Goal: Task Accomplishment & Management: Use online tool/utility

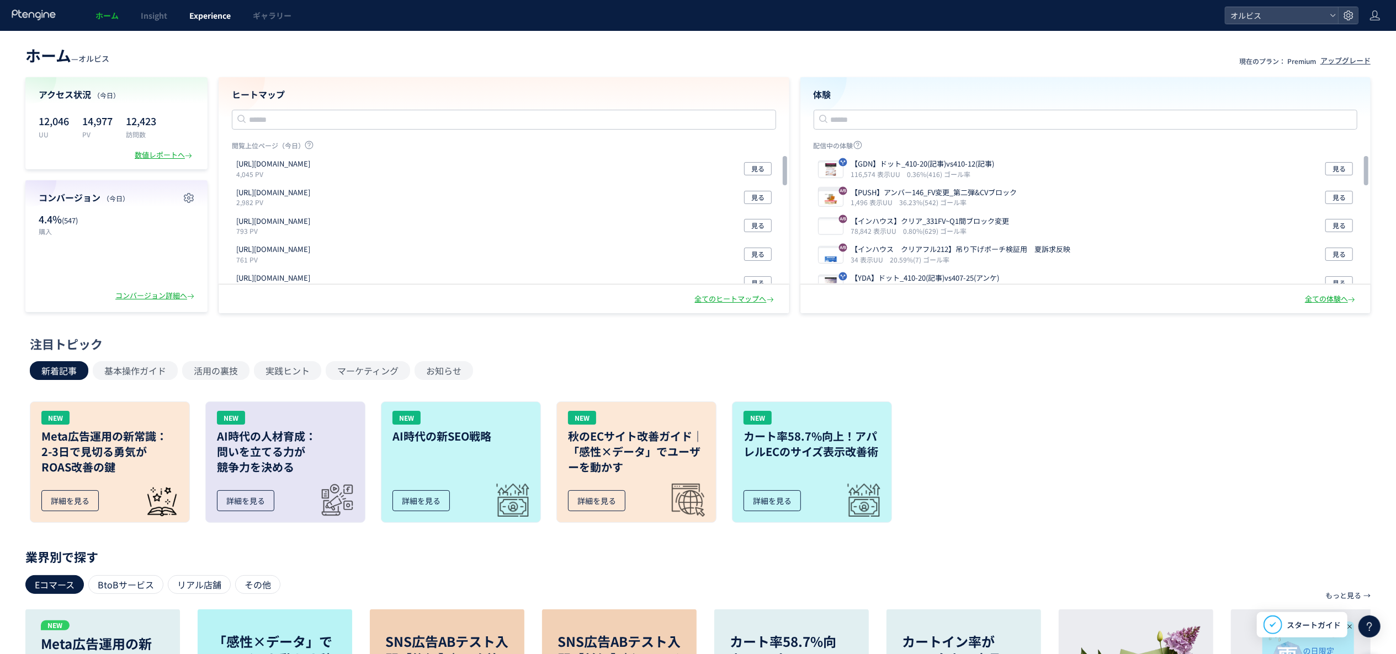
click at [228, 17] on span "Experience" at bounding box center [209, 15] width 41 height 11
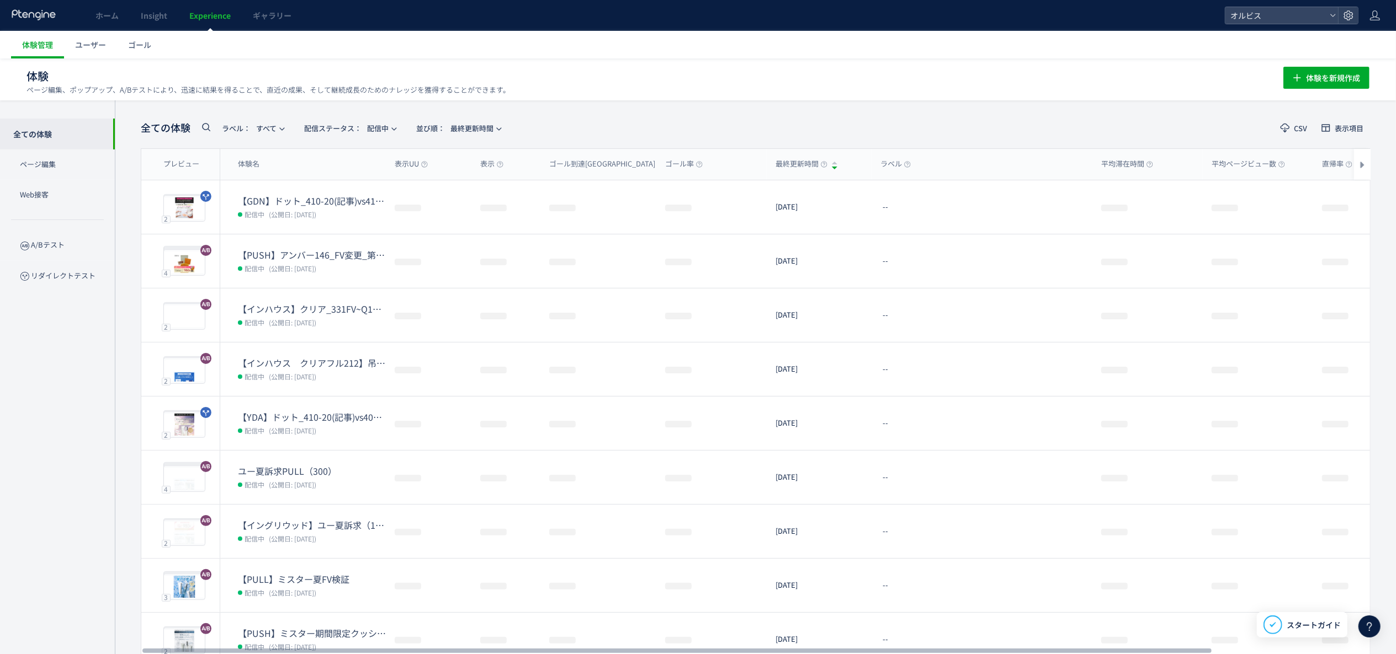
scroll to position [107, 0]
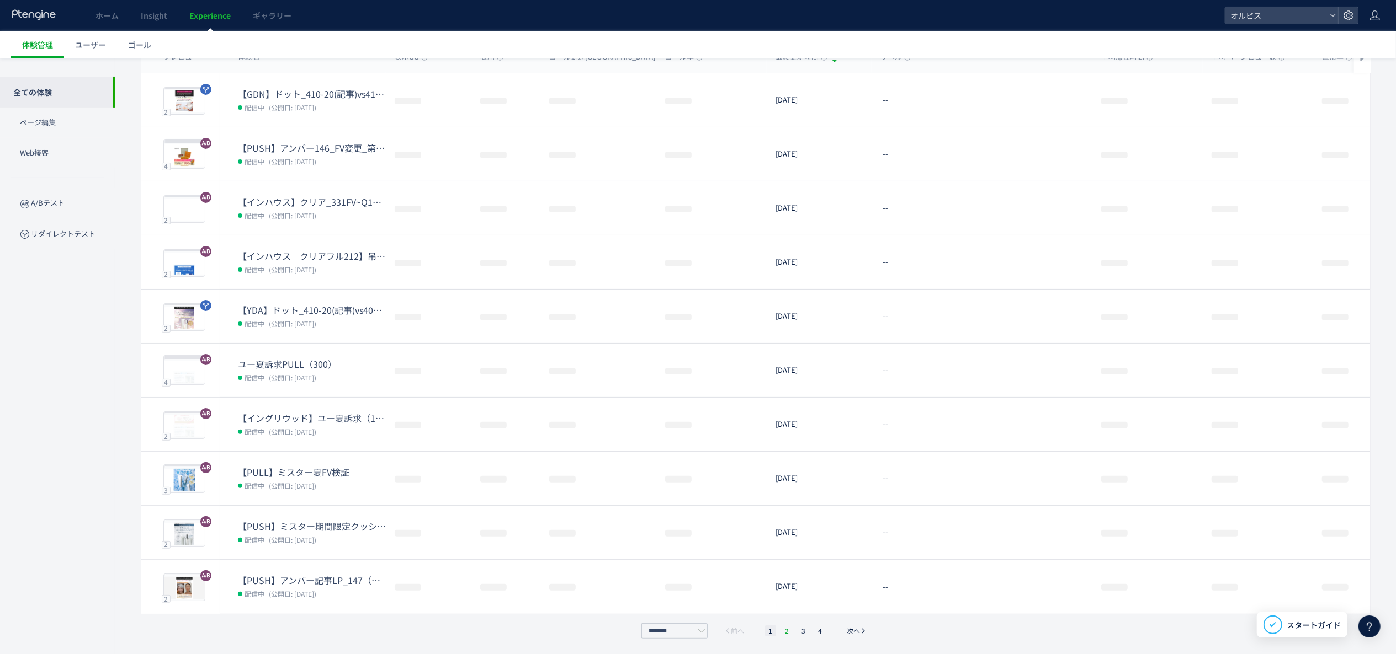
click at [798, 630] on li "2" at bounding box center [803, 631] width 11 height 11
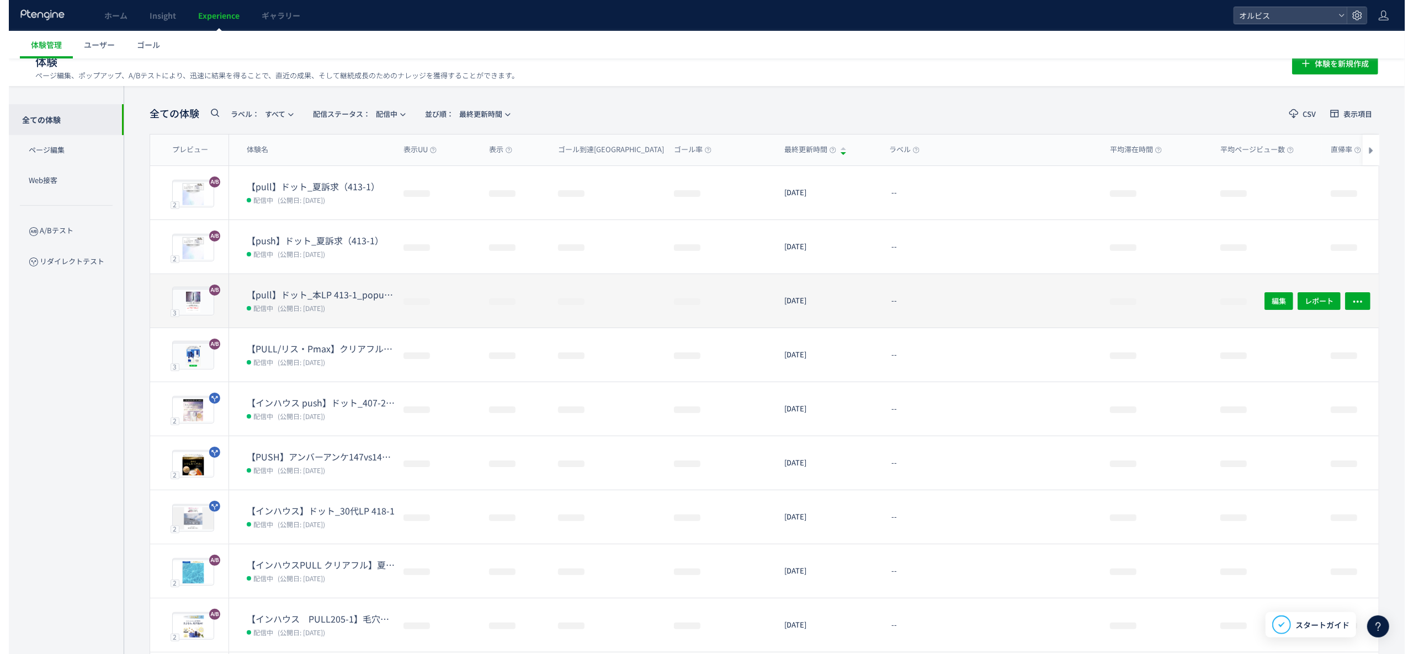
scroll to position [0, 0]
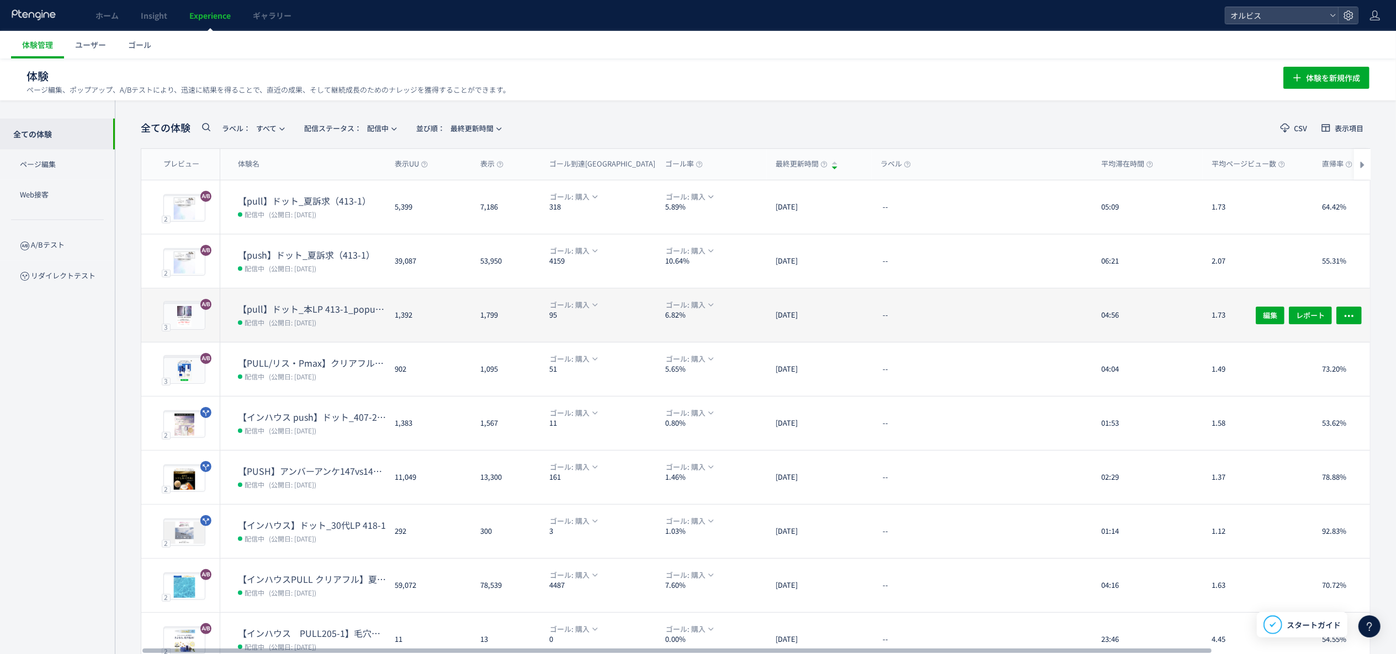
click at [326, 207] on dd "配信中 (公開日: [DATE])" at bounding box center [312, 214] width 148 height 14
click at [295, 320] on span "(公開日: [DATE])" at bounding box center [292, 322] width 47 height 9
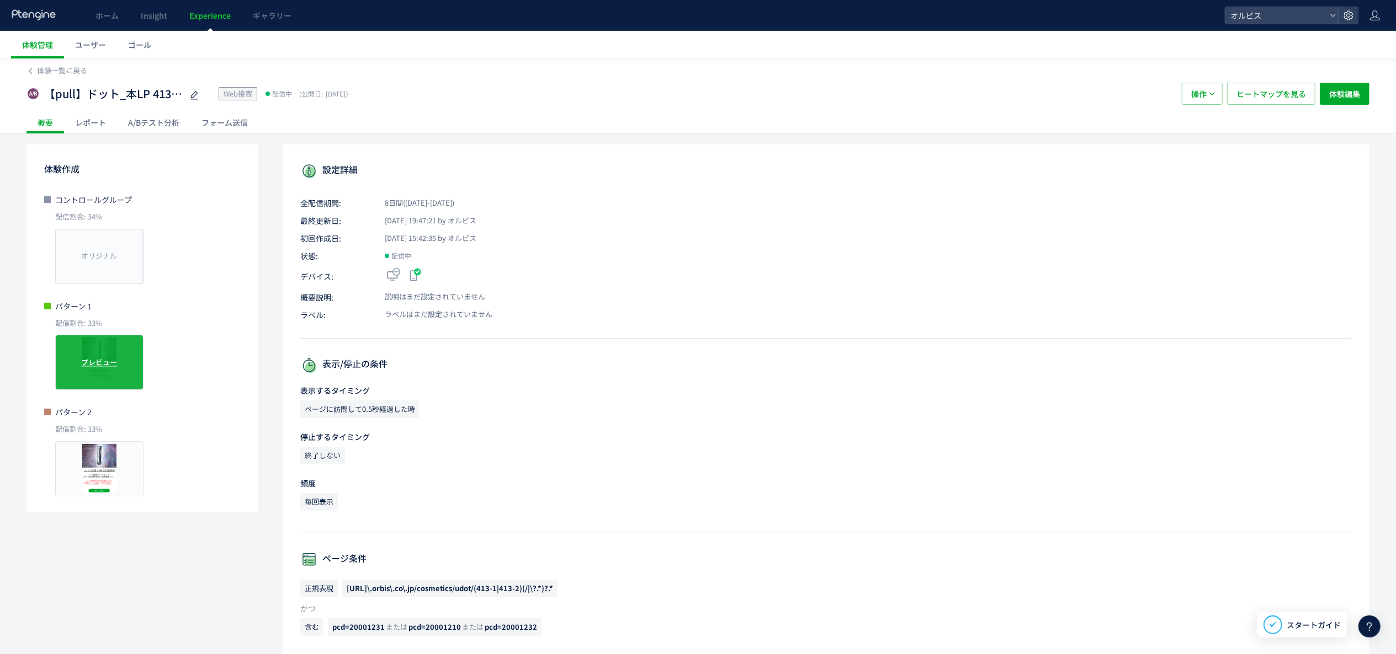
click at [114, 355] on div "プレビュー" at bounding box center [99, 362] width 88 height 55
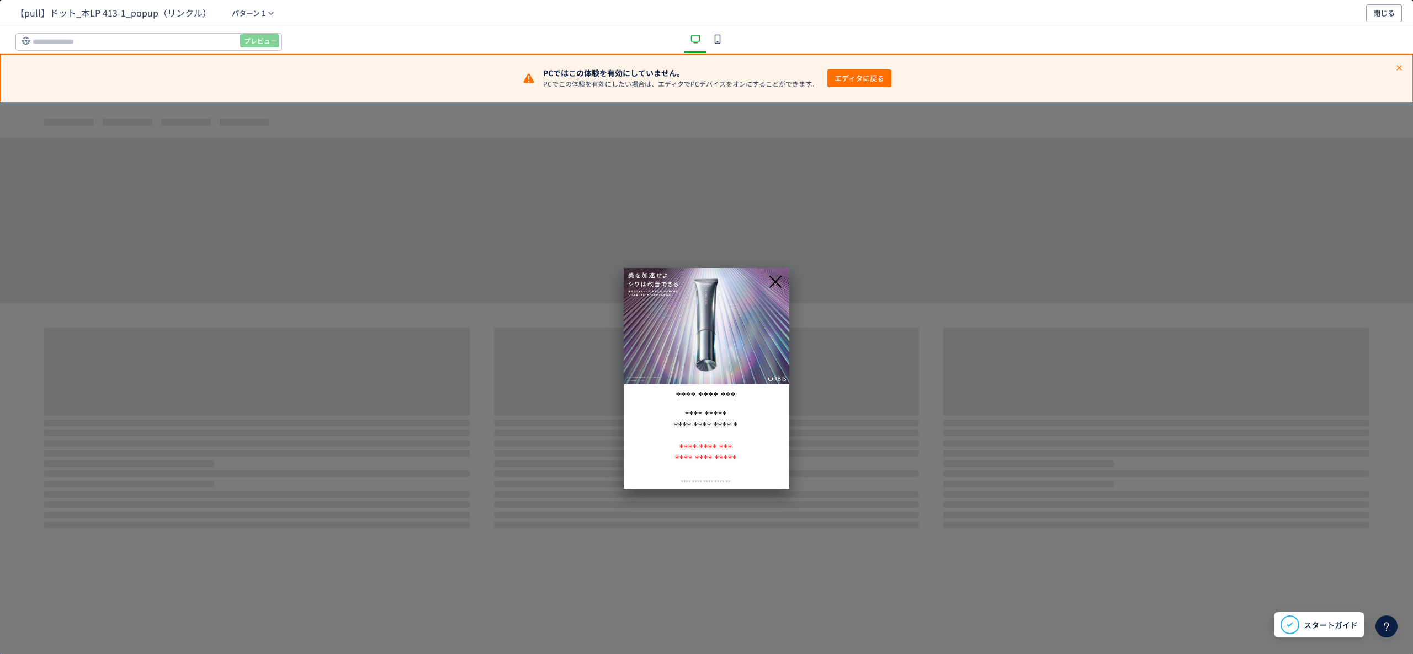
click at [721, 36] on icon "dialog" at bounding box center [717, 39] width 13 height 13
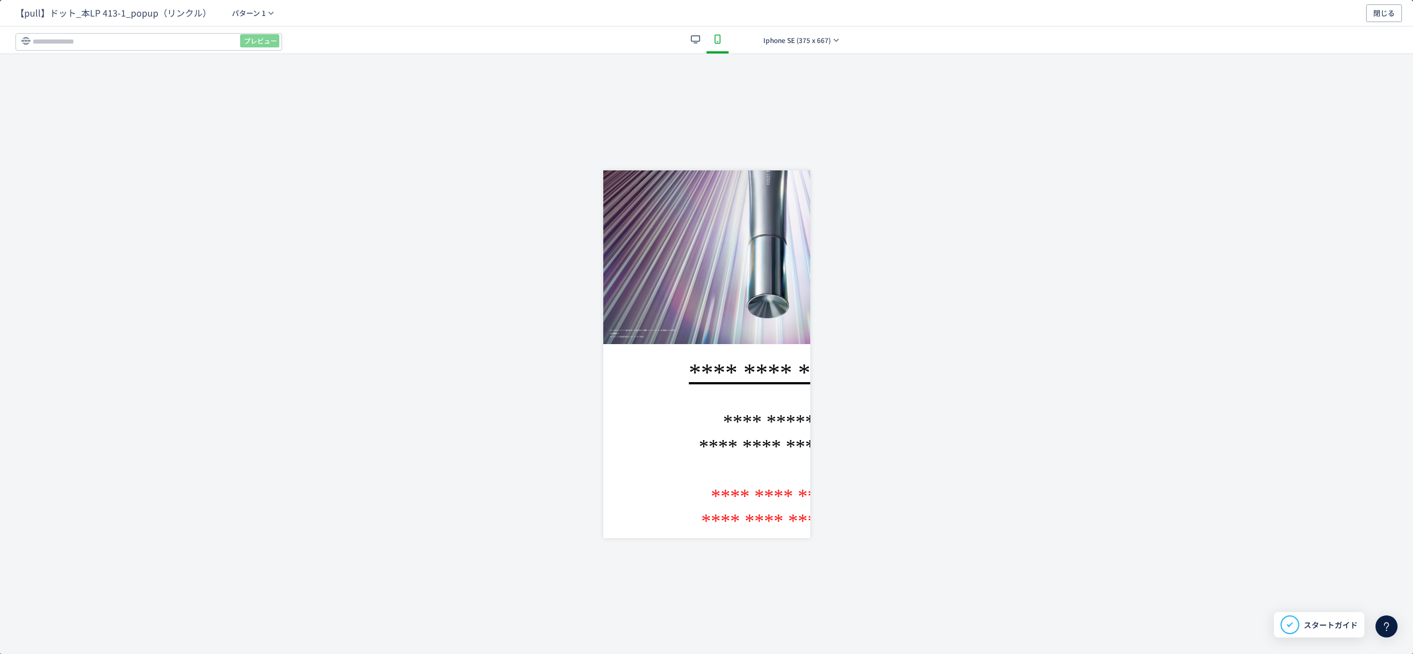
click at [680, 249] on img "dialog" at bounding box center [768, 227] width 331 height 233
click at [782, 44] on span "Iphone SE (375 x 667)" at bounding box center [796, 40] width 67 height 18
click at [619, 116] on div "dialog" at bounding box center [706, 354] width 207 height 600
click at [659, 284] on img "dialog" at bounding box center [768, 227] width 331 height 233
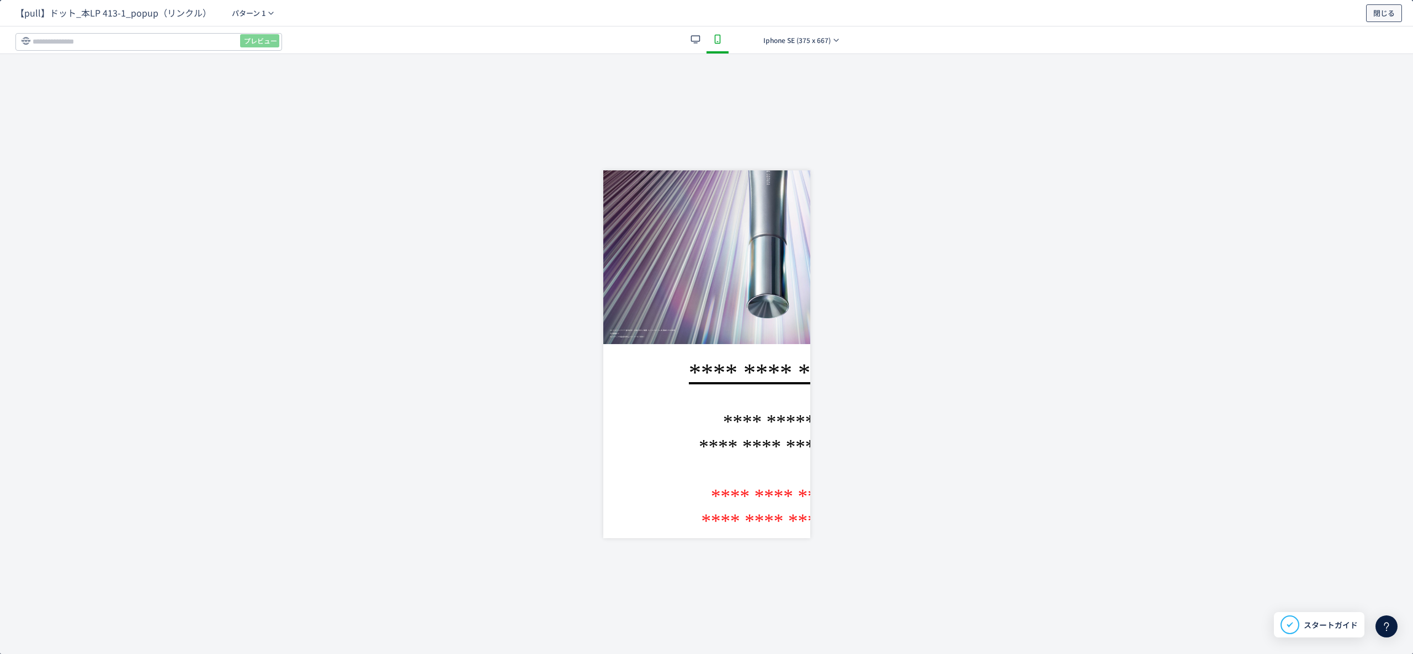
click at [1381, 17] on span "閉じる" at bounding box center [1384, 13] width 22 height 18
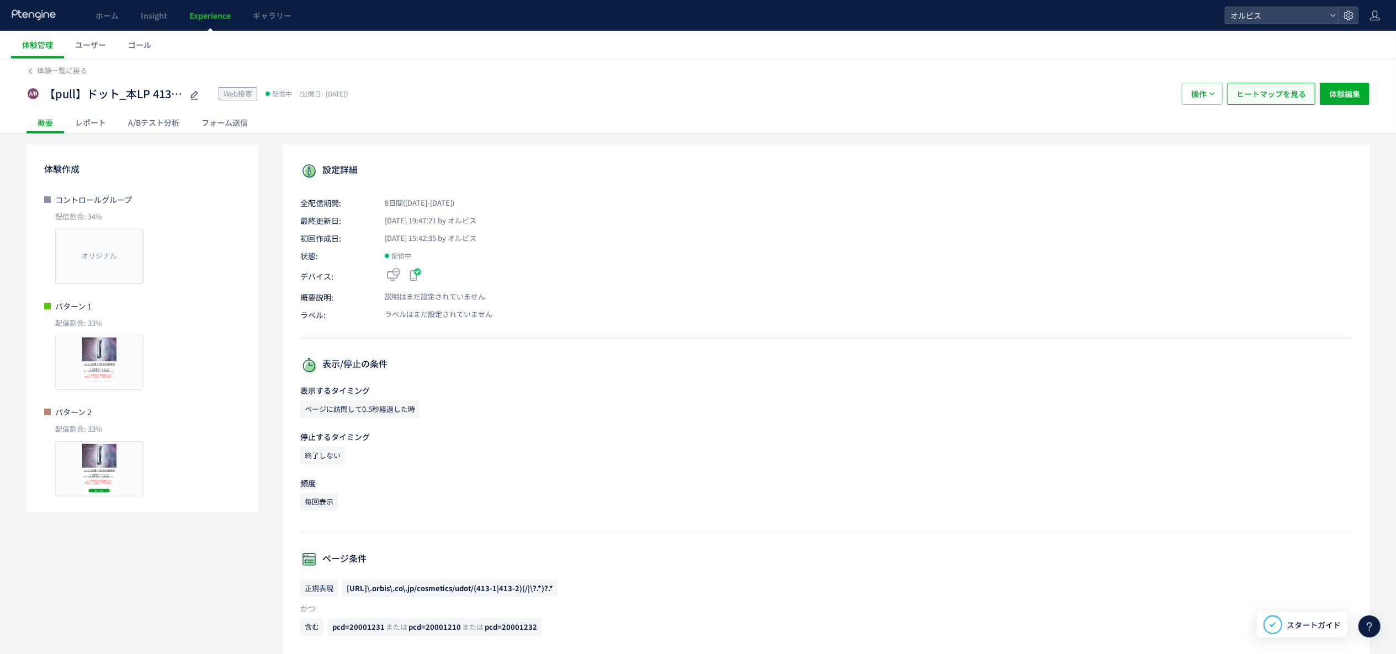
click at [1314, 83] on button "ヒートマップを見る" at bounding box center [1271, 94] width 88 height 22
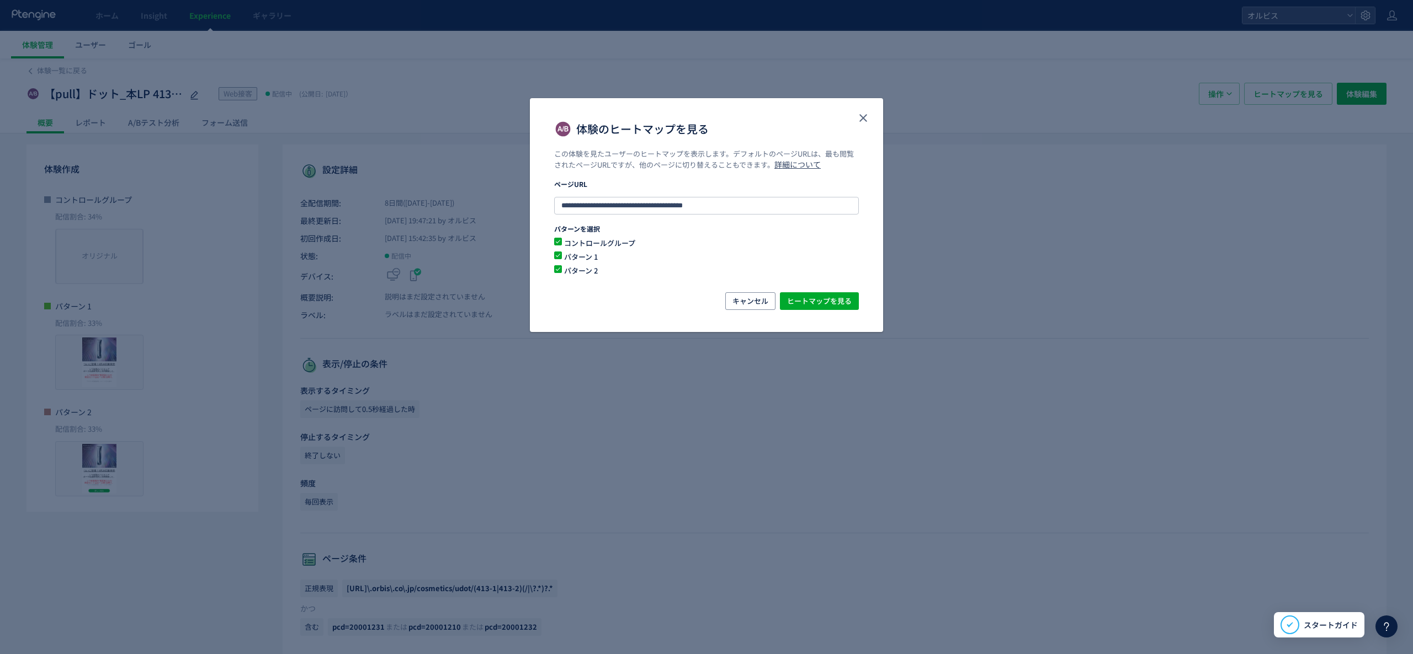
click at [1350, 93] on div "**********" at bounding box center [706, 327] width 1413 height 654
click at [869, 115] on icon "close" at bounding box center [862, 117] width 13 height 13
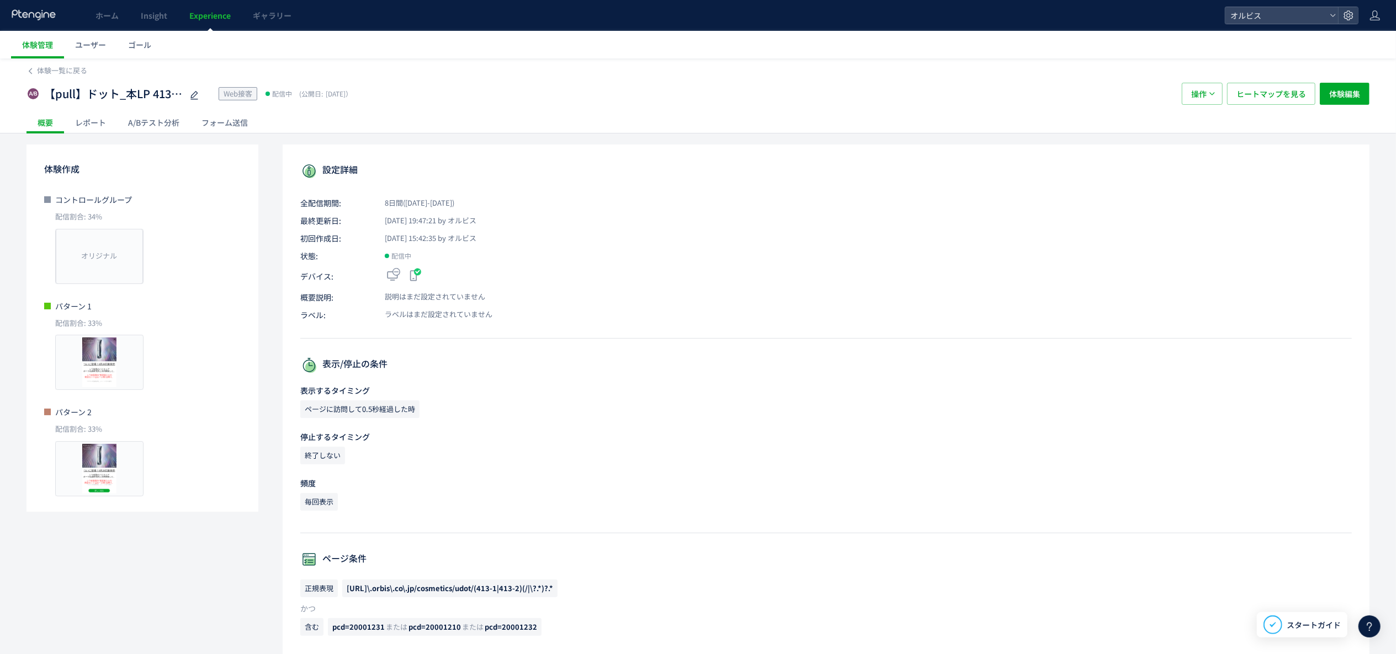
click at [146, 115] on div "A/Bテスト分析" at bounding box center [153, 122] width 73 height 22
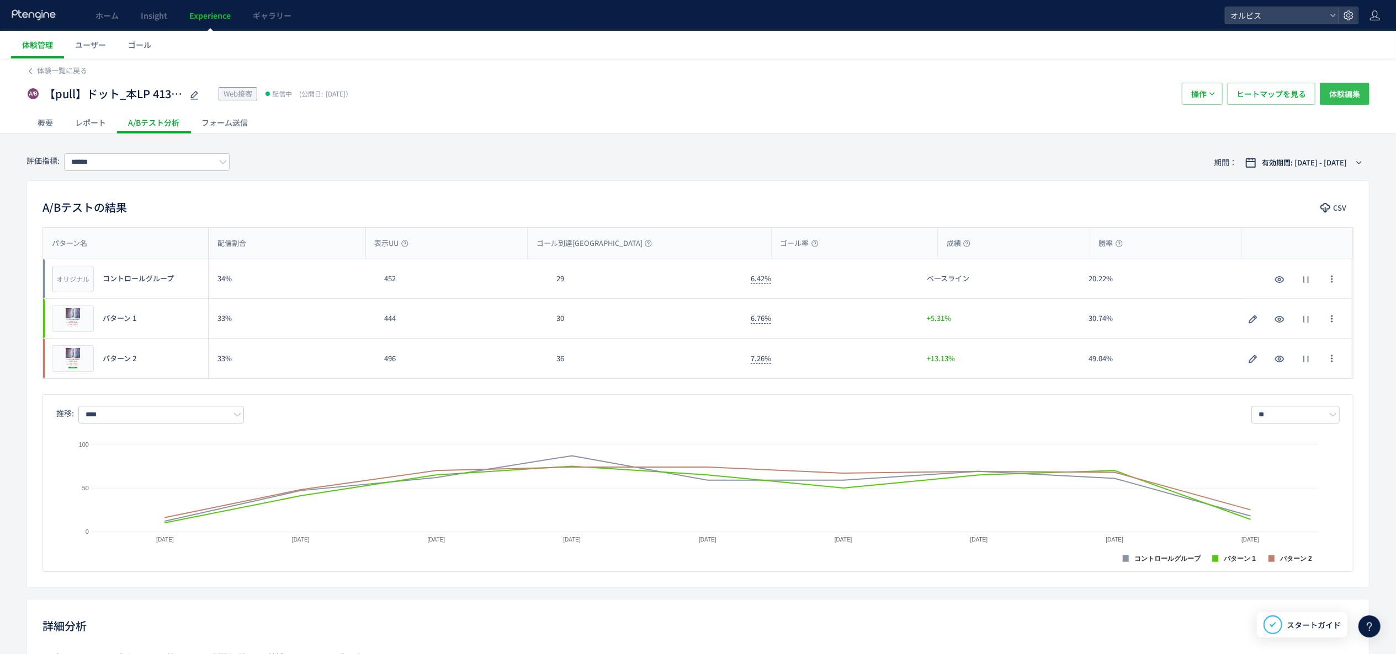
click at [1364, 92] on button "体験編集" at bounding box center [1344, 94] width 50 height 22
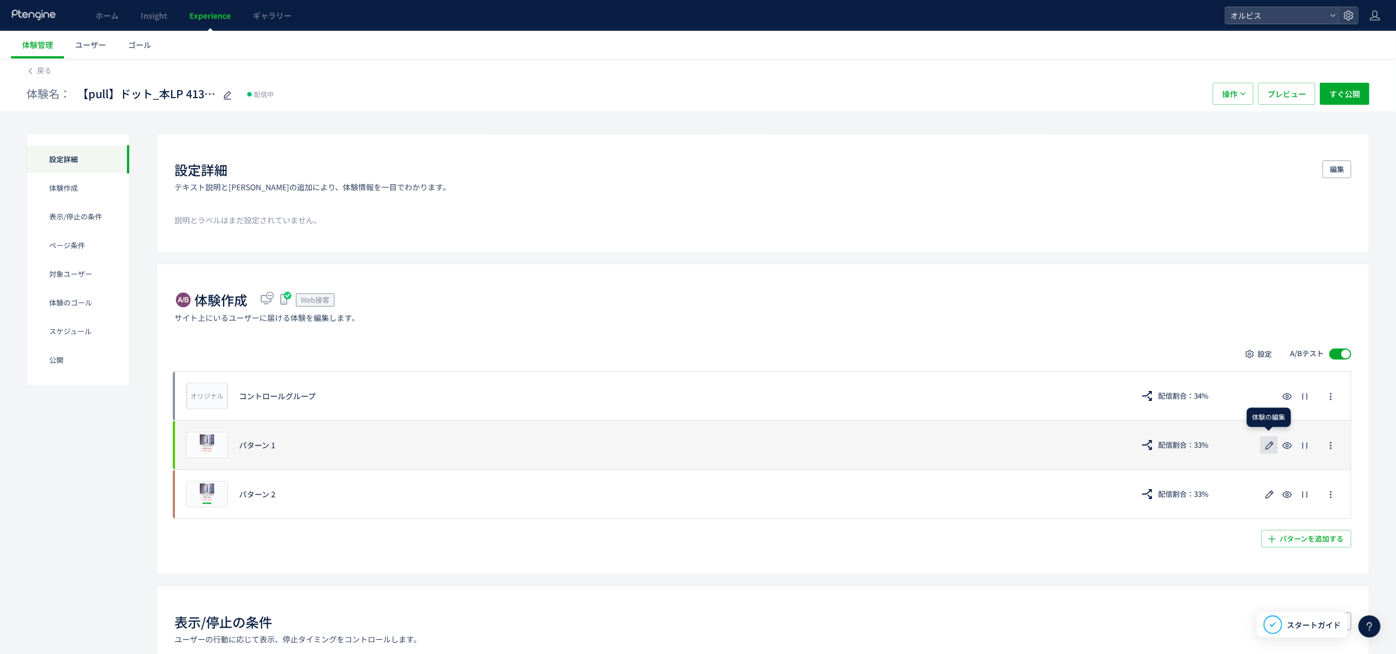
click at [1268, 445] on icon "button" at bounding box center [1269, 445] width 13 height 13
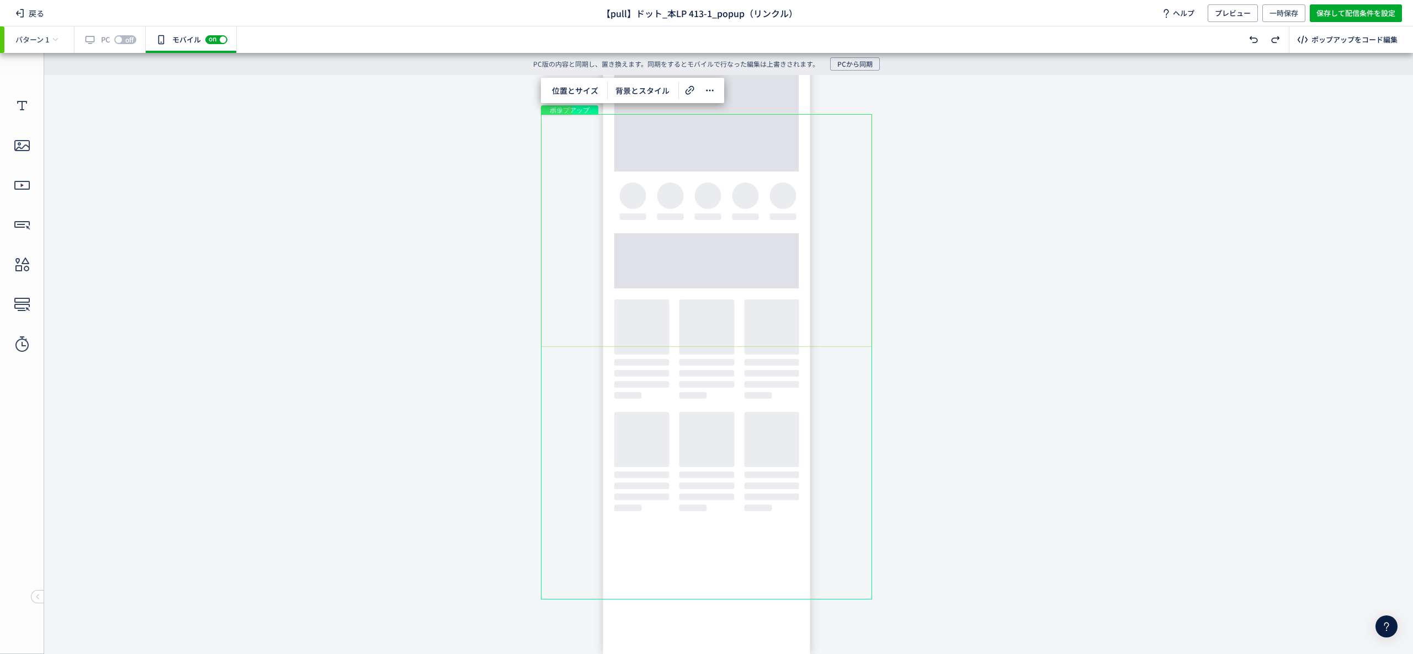
click at [694, 163] on div "画像" at bounding box center [706, 230] width 331 height 233
click at [679, 203] on div "画像" at bounding box center [706, 230] width 331 height 233
click at [679, 202] on div "画像" at bounding box center [706, 230] width 331 height 233
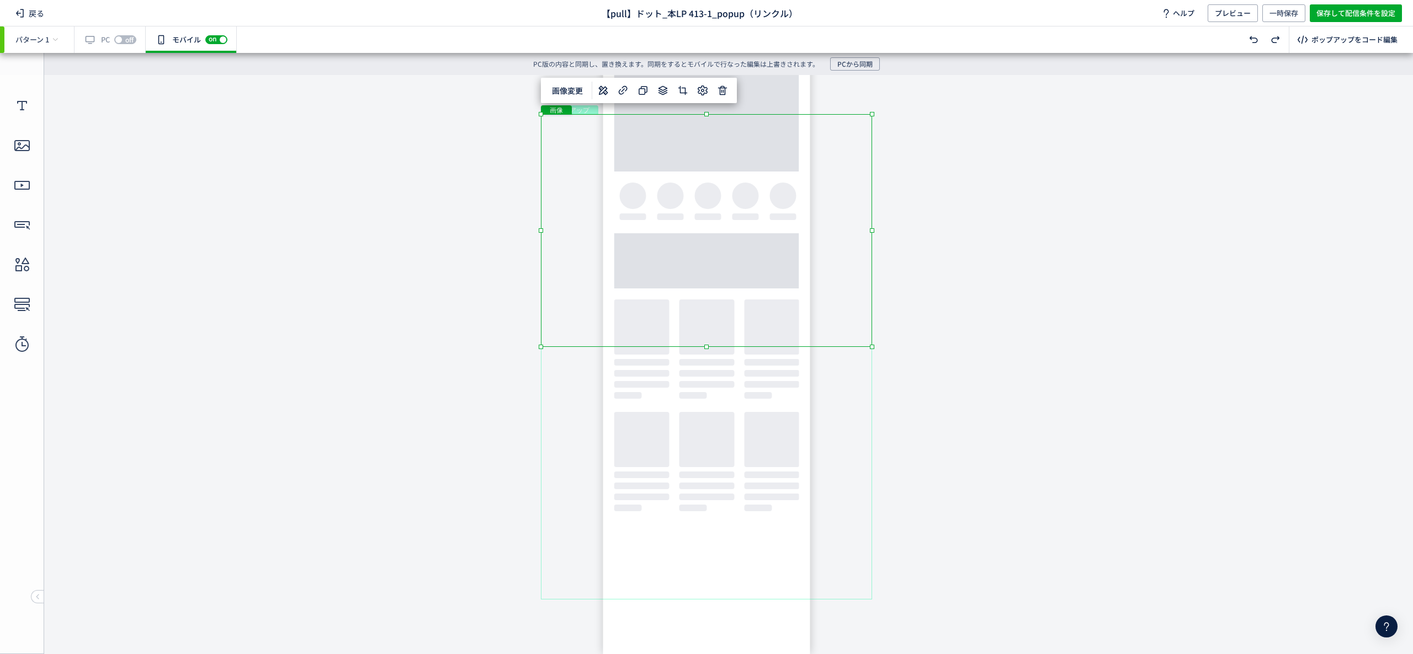
click at [679, 202] on div "画像" at bounding box center [706, 230] width 331 height 233
click at [609, 90] on icon at bounding box center [603, 90] width 13 height 13
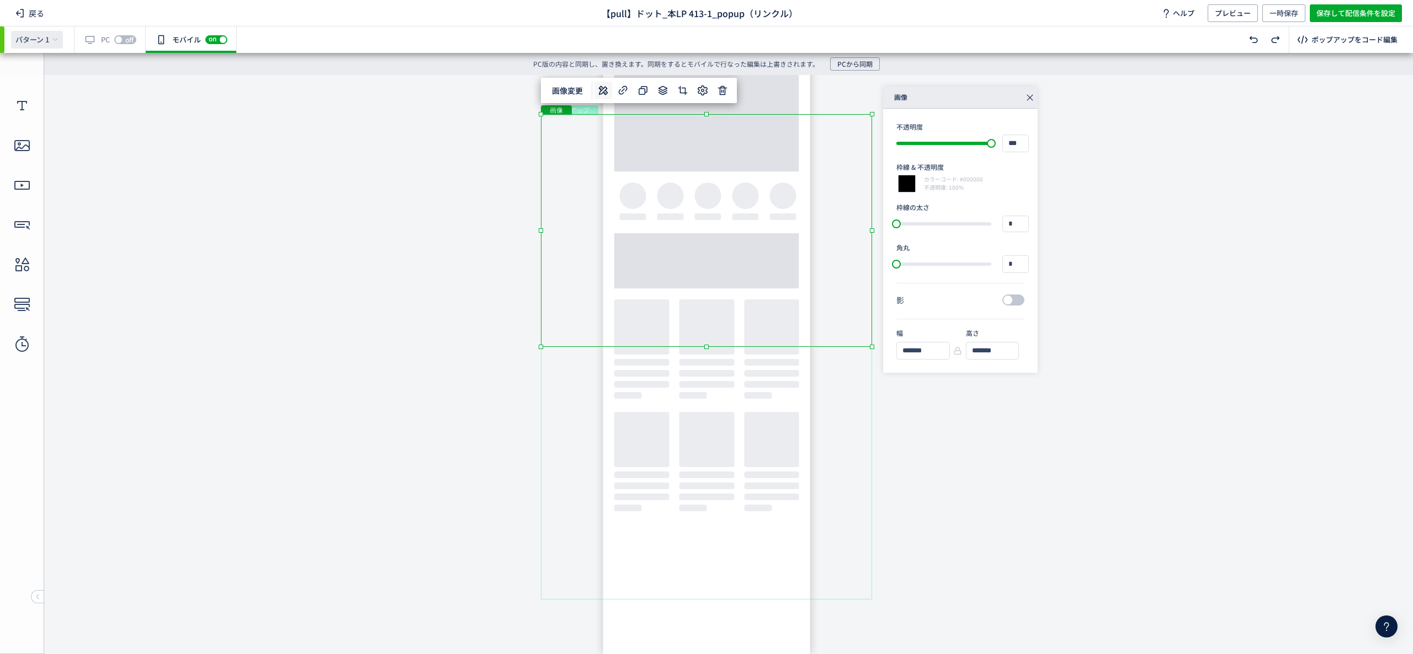
click at [29, 31] on div "パターン 1" at bounding box center [37, 40] width 52 height 18
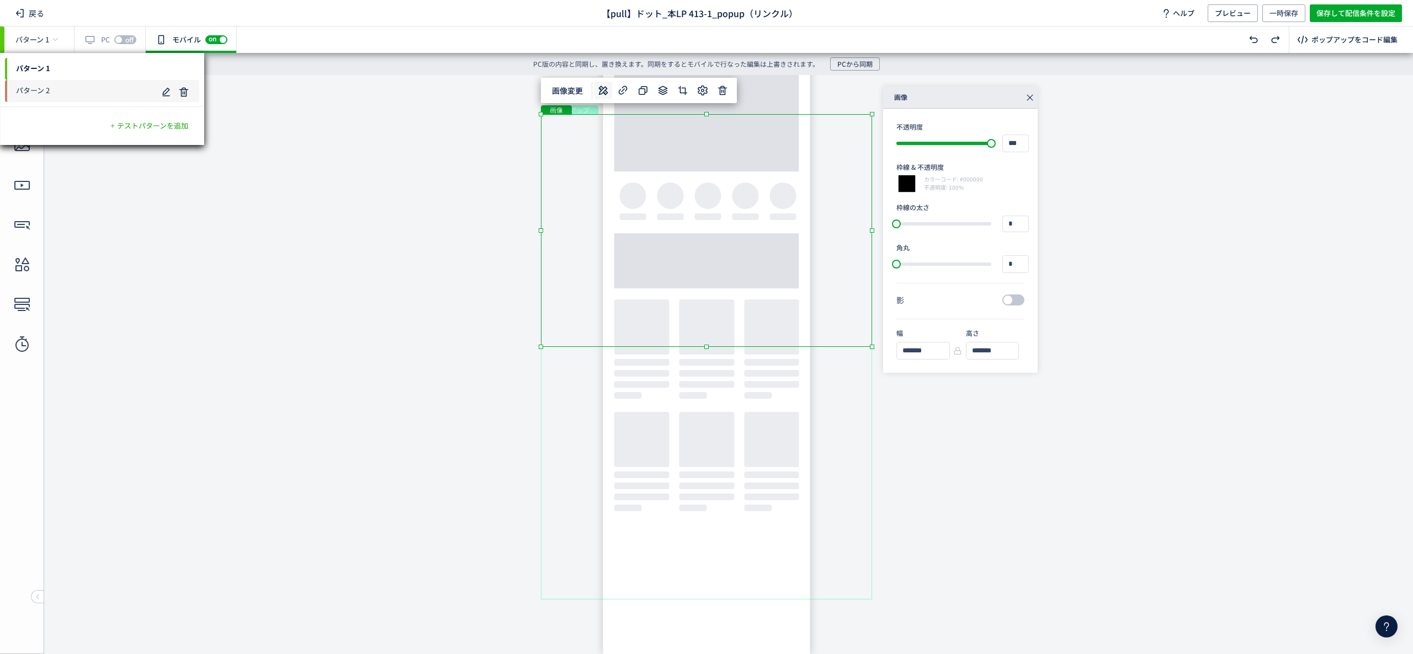
click at [62, 94] on span "パターン 2" at bounding box center [81, 91] width 152 height 18
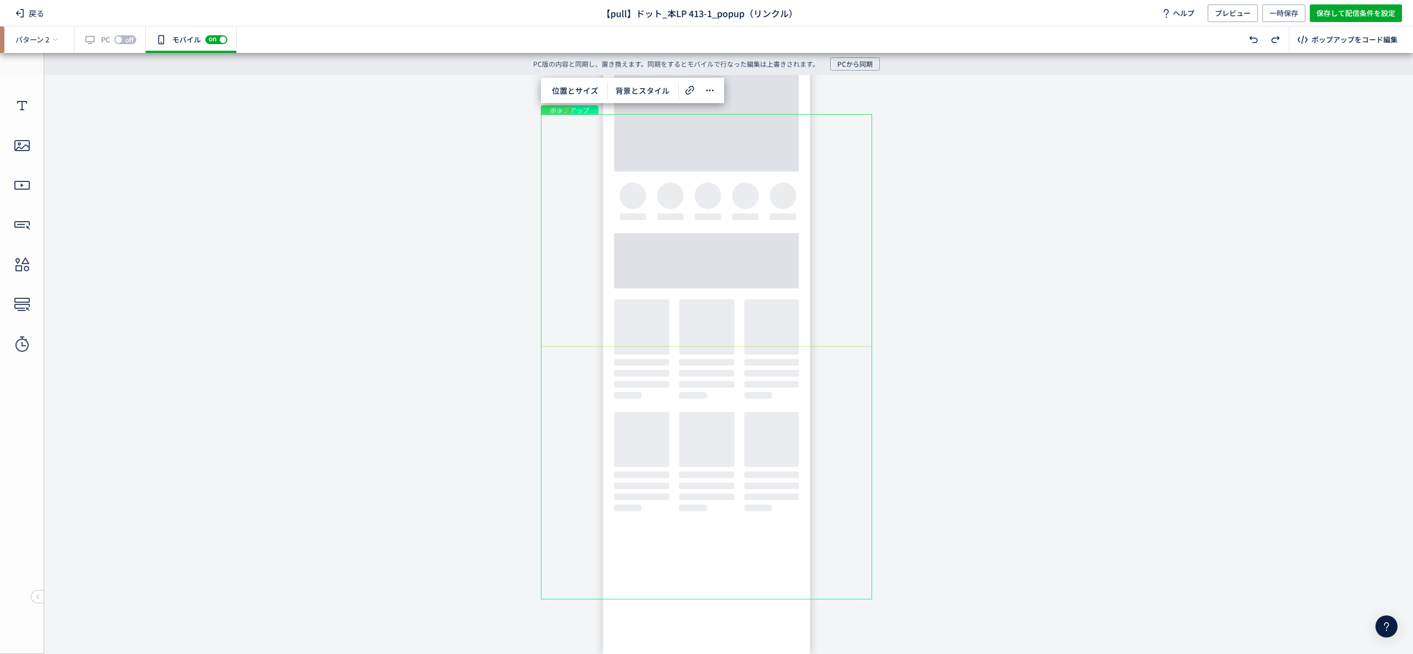
click at [685, 201] on div "画像" at bounding box center [706, 230] width 331 height 233
click at [607, 90] on icon at bounding box center [603, 90] width 13 height 13
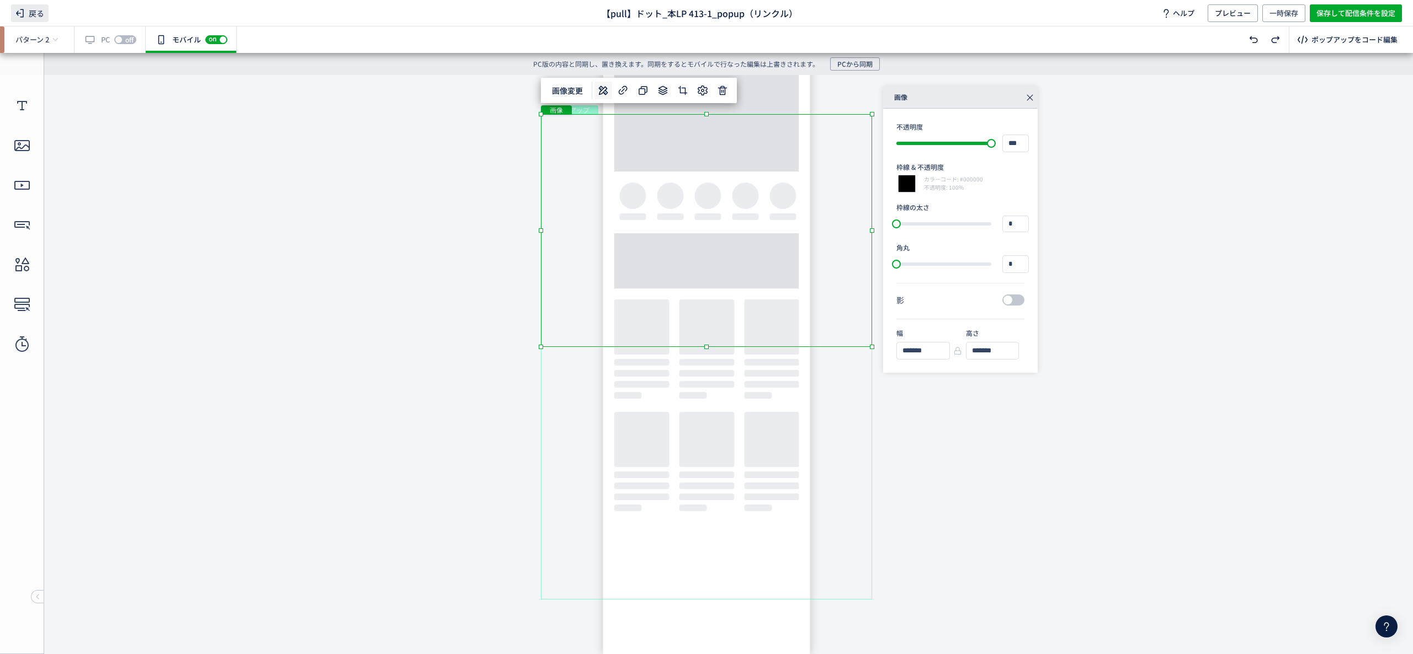
click at [36, 8] on span "戻る" at bounding box center [30, 13] width 38 height 18
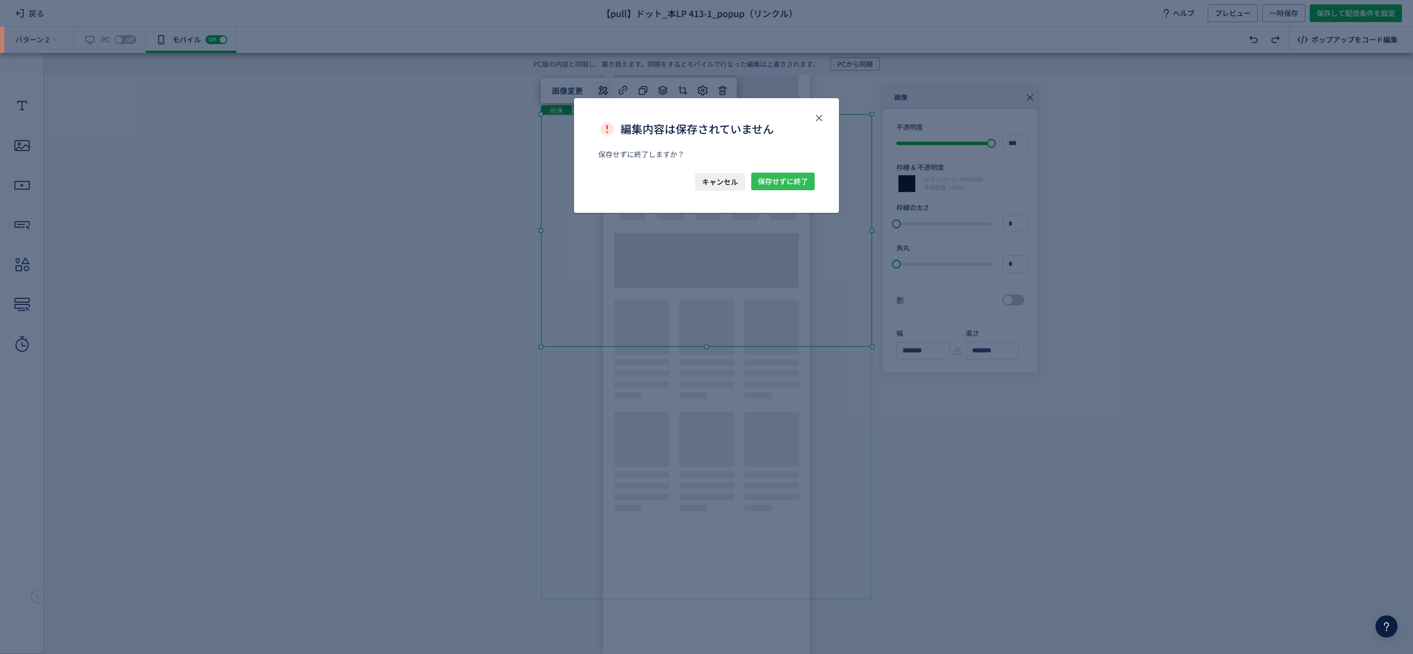
click at [773, 174] on span "保存せずに終了" at bounding box center [783, 182] width 50 height 18
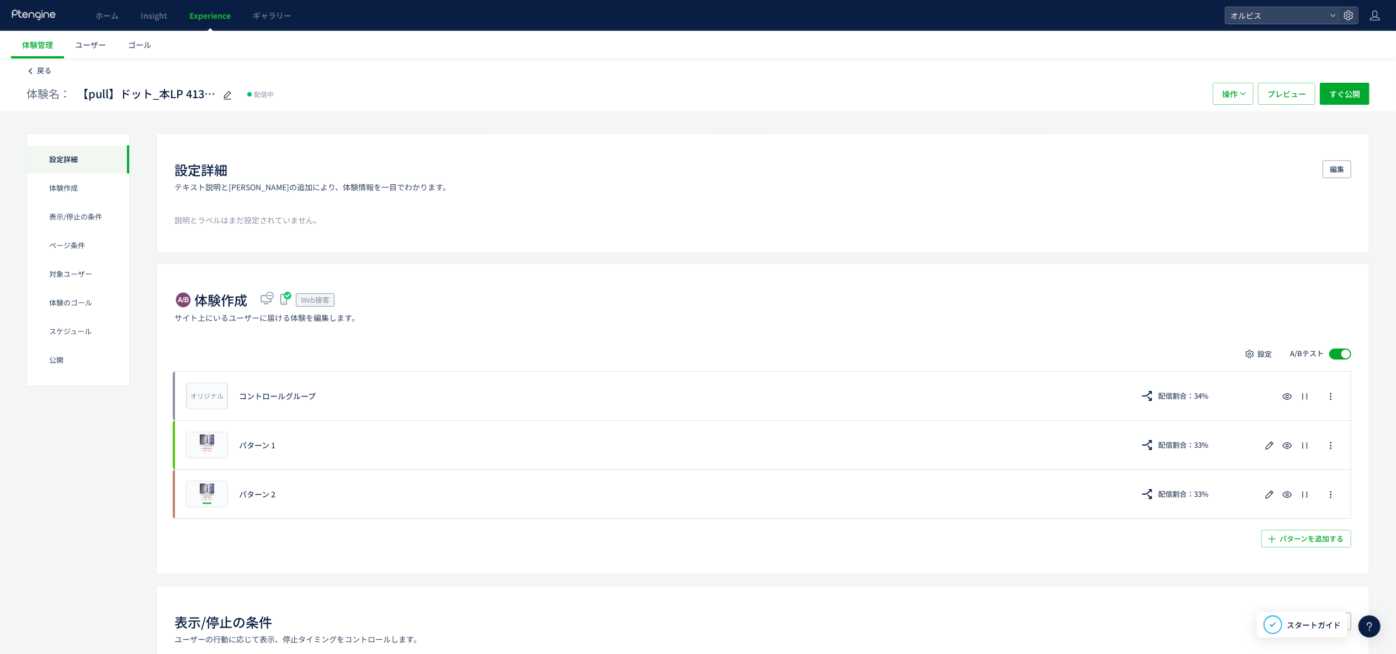
click at [46, 70] on span "戻る" at bounding box center [44, 70] width 14 height 10
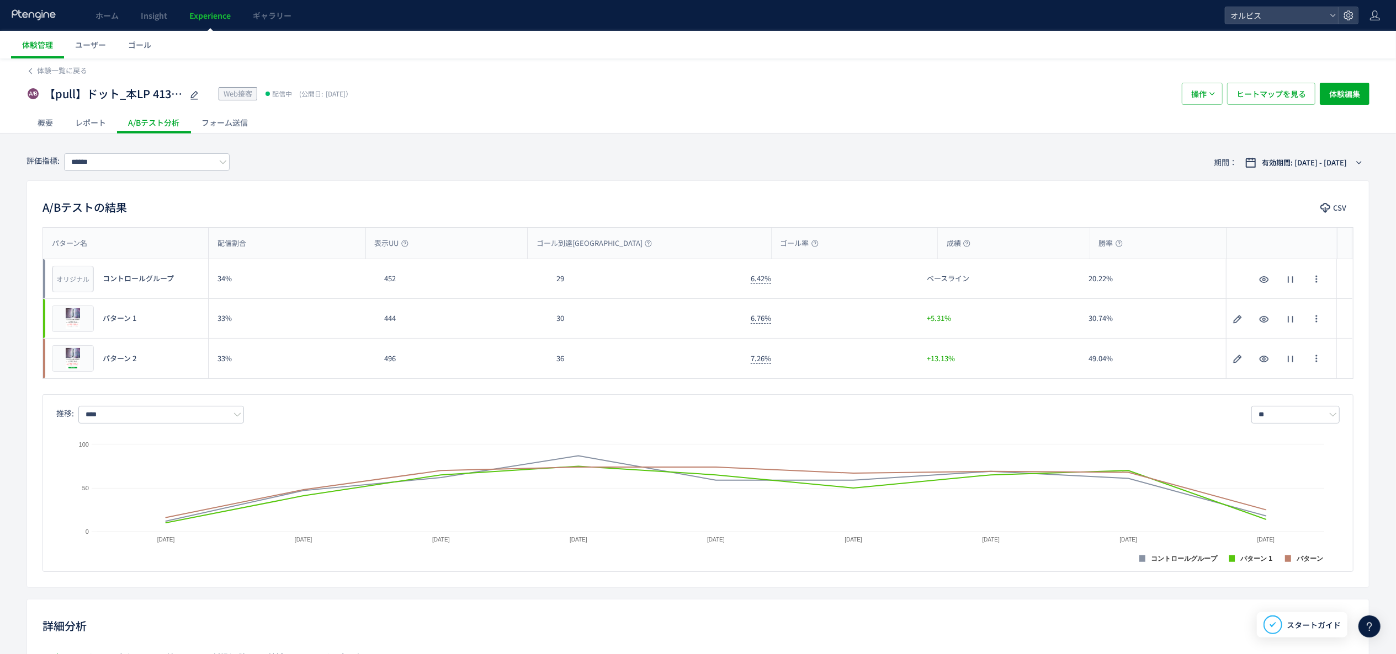
click at [46, 70] on span "体験一覧に戻る" at bounding box center [62, 70] width 50 height 10
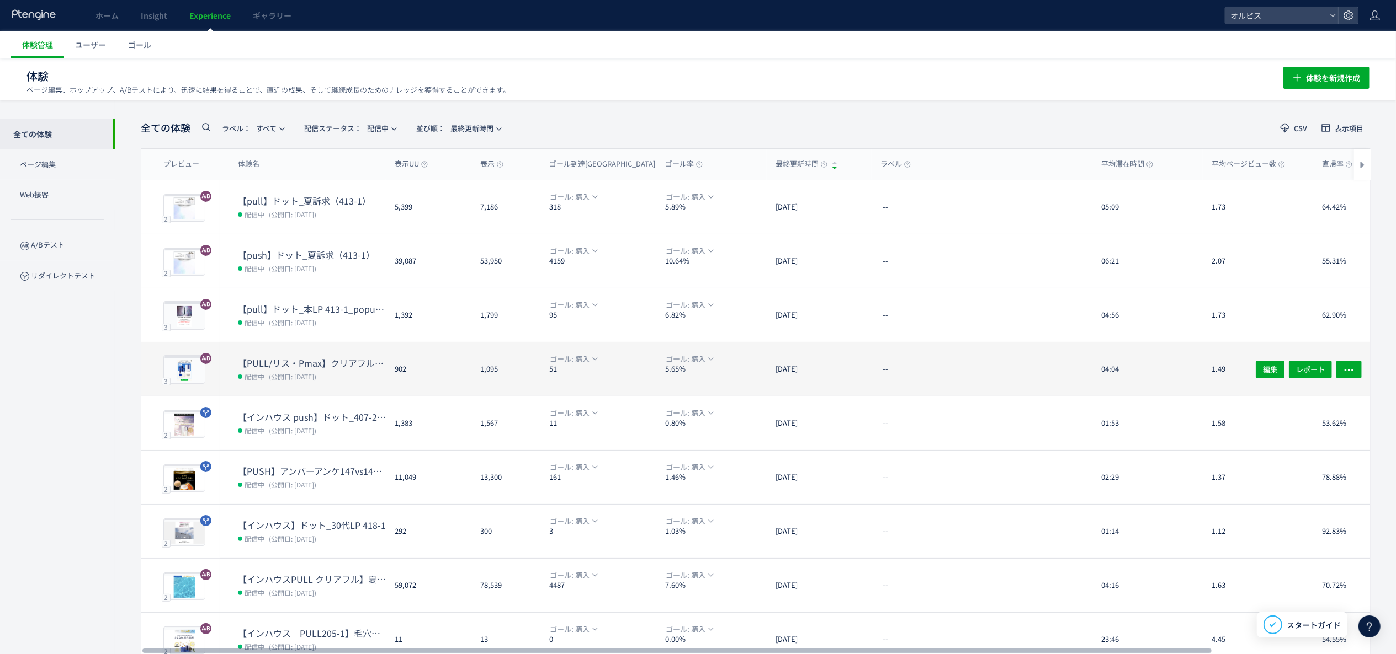
click at [327, 387] on dl "【PULL/リス・Pmax】クリアフル205_ポップアップ 配信中 (公開日: [DATE])" at bounding box center [312, 376] width 148 height 39
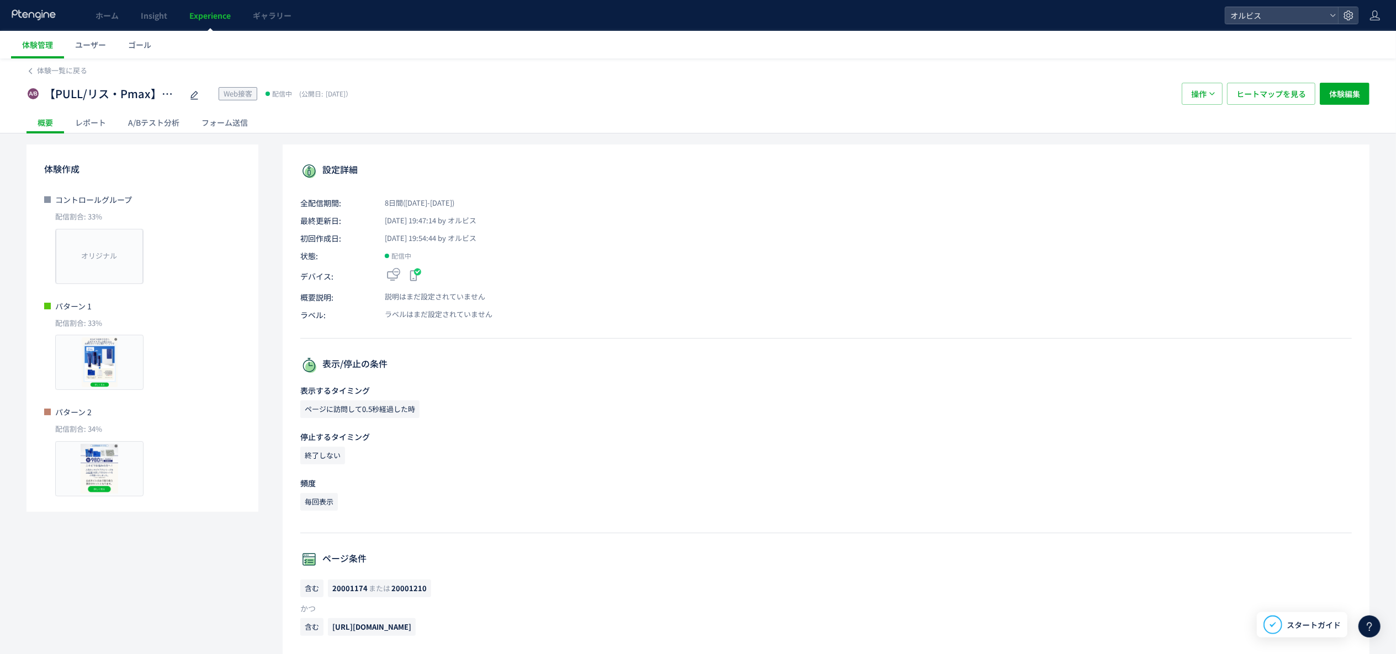
click at [163, 130] on div "A/Bテスト分析" at bounding box center [153, 122] width 73 height 22
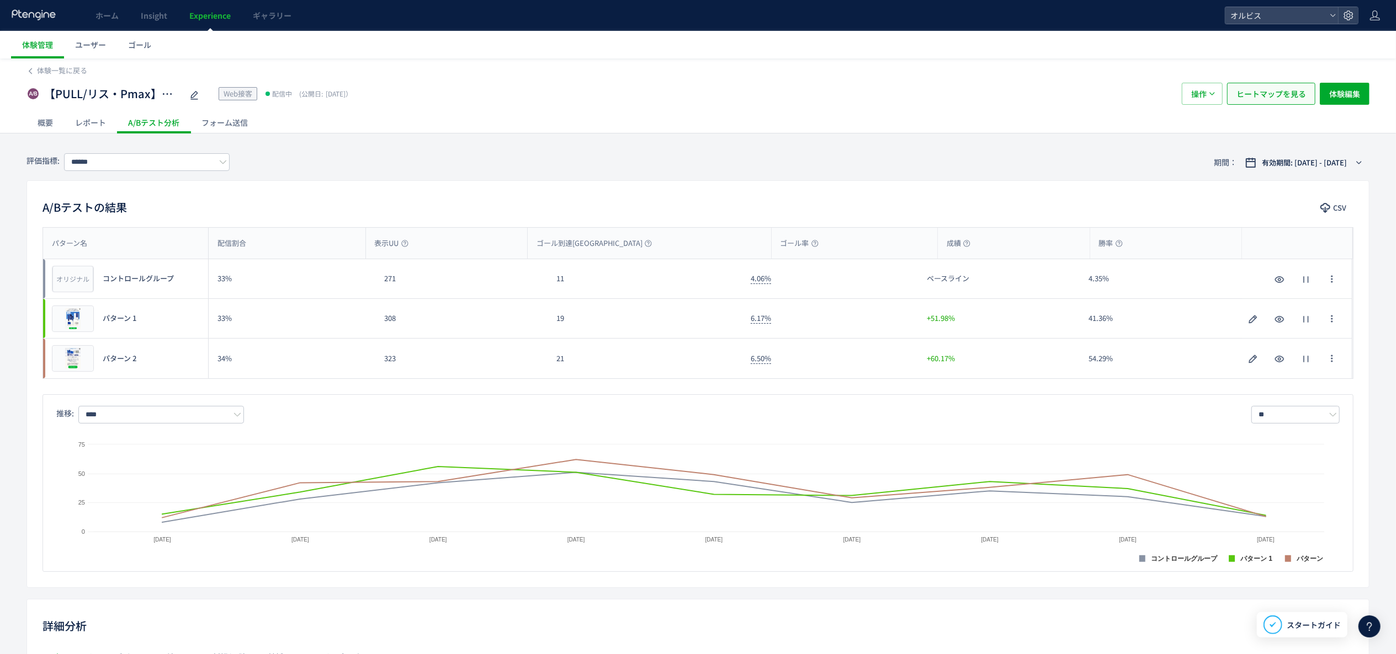
click at [1254, 98] on span "ヒートマップを見る" at bounding box center [1271, 94] width 70 height 22
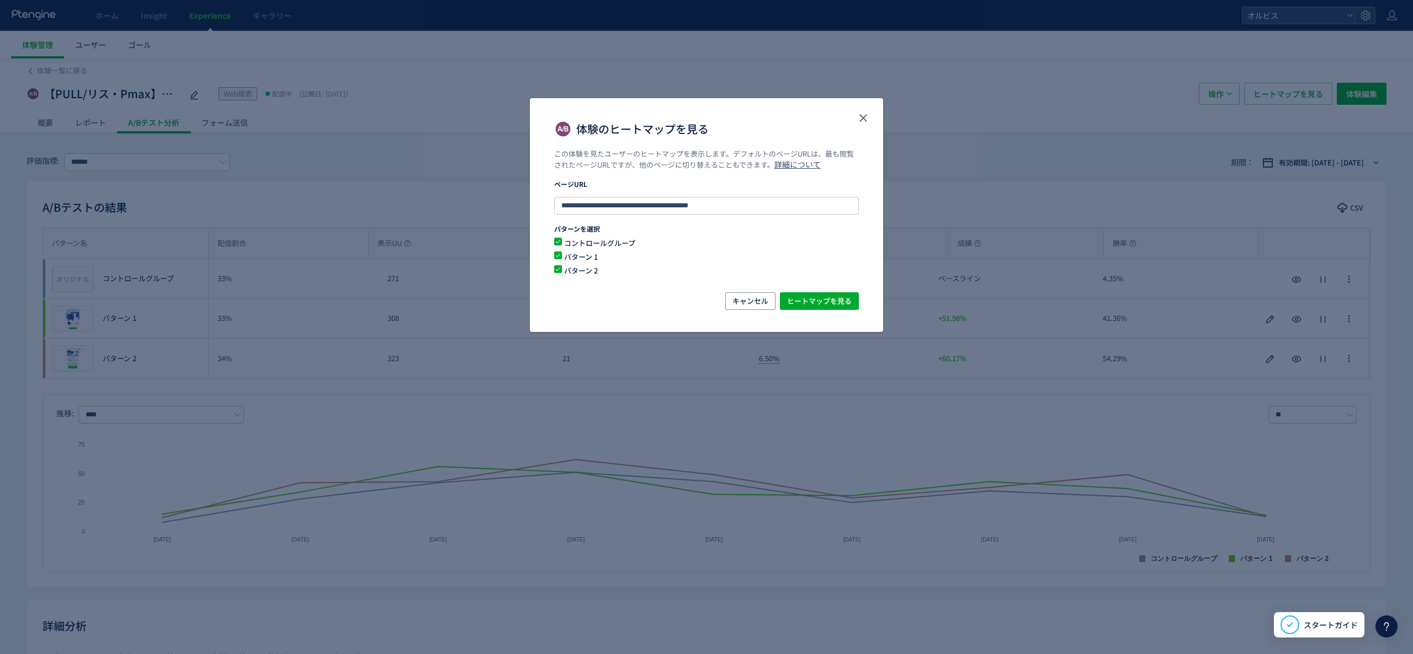
click at [858, 136] on div "体験のヒートマップを見る" at bounding box center [706, 129] width 305 height 18
click at [864, 124] on icon "close" at bounding box center [862, 117] width 13 height 13
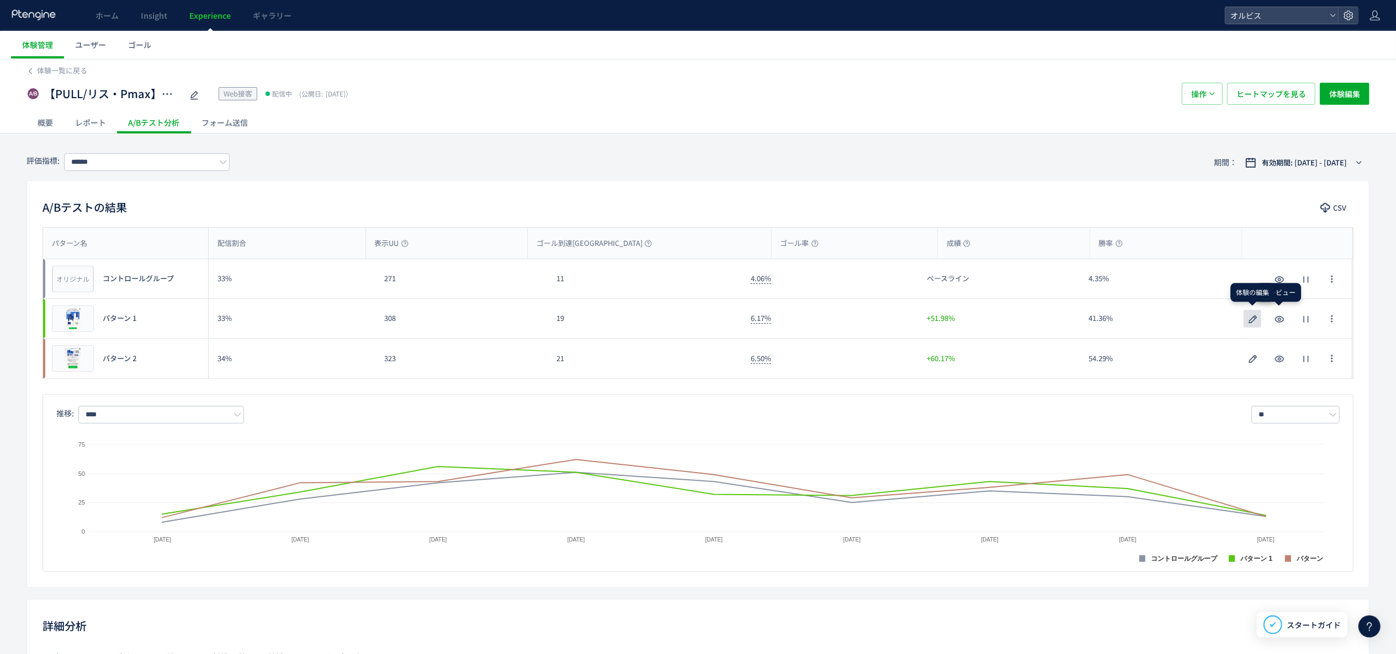
click at [1254, 319] on icon "button" at bounding box center [1252, 319] width 13 height 13
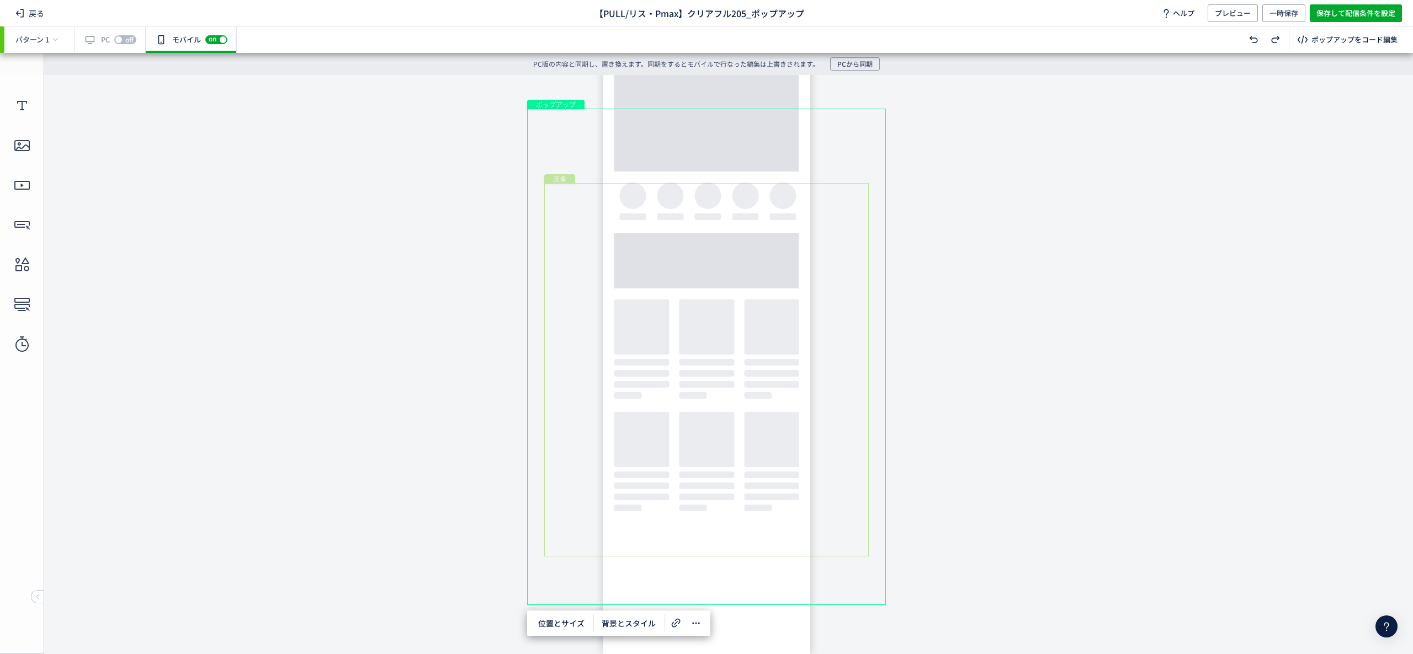
click at [646, 292] on div "画像" at bounding box center [706, 370] width 324 height 374
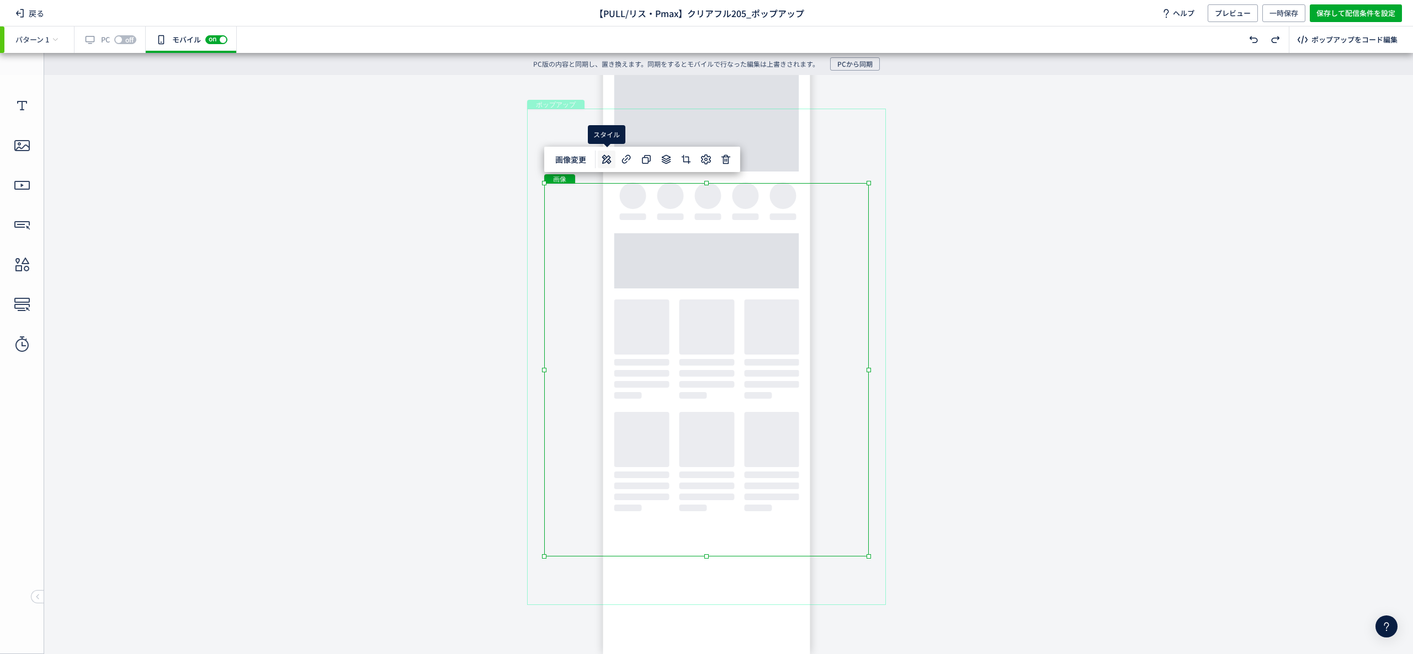
click at [609, 156] on icon at bounding box center [606, 159] width 13 height 13
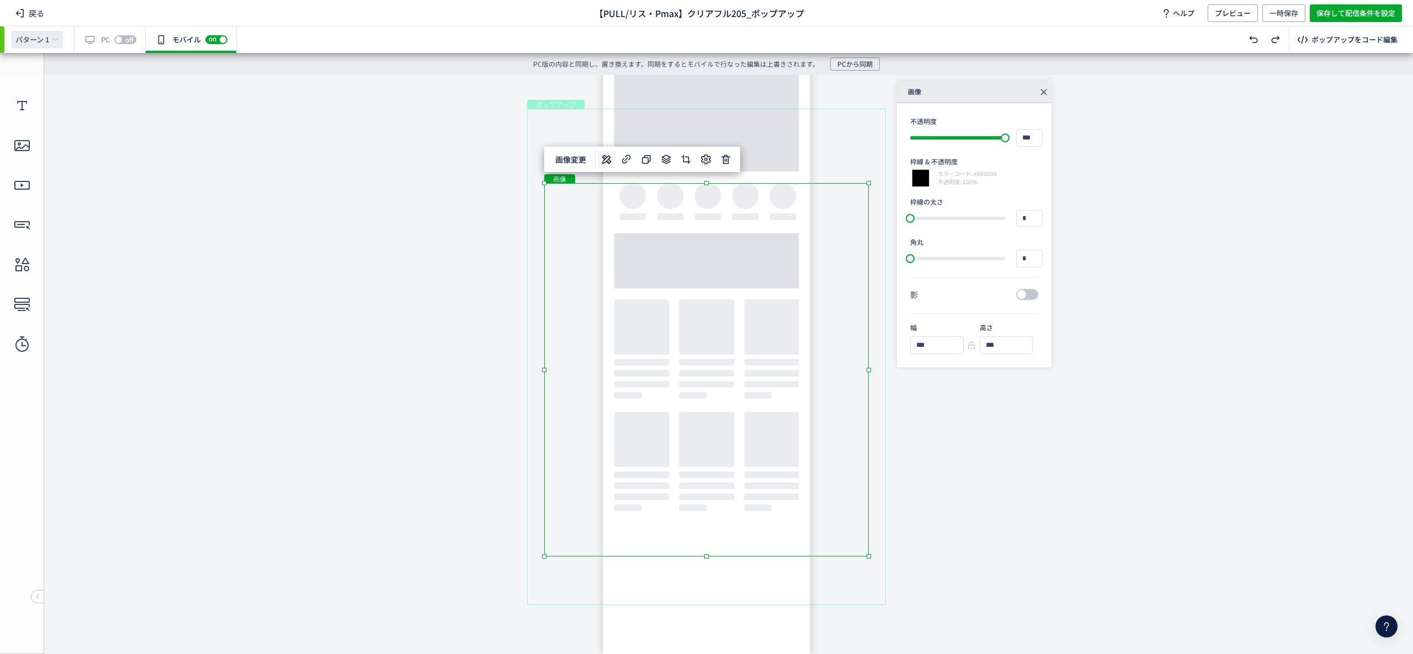
click at [56, 36] on icon at bounding box center [55, 39] width 7 height 7
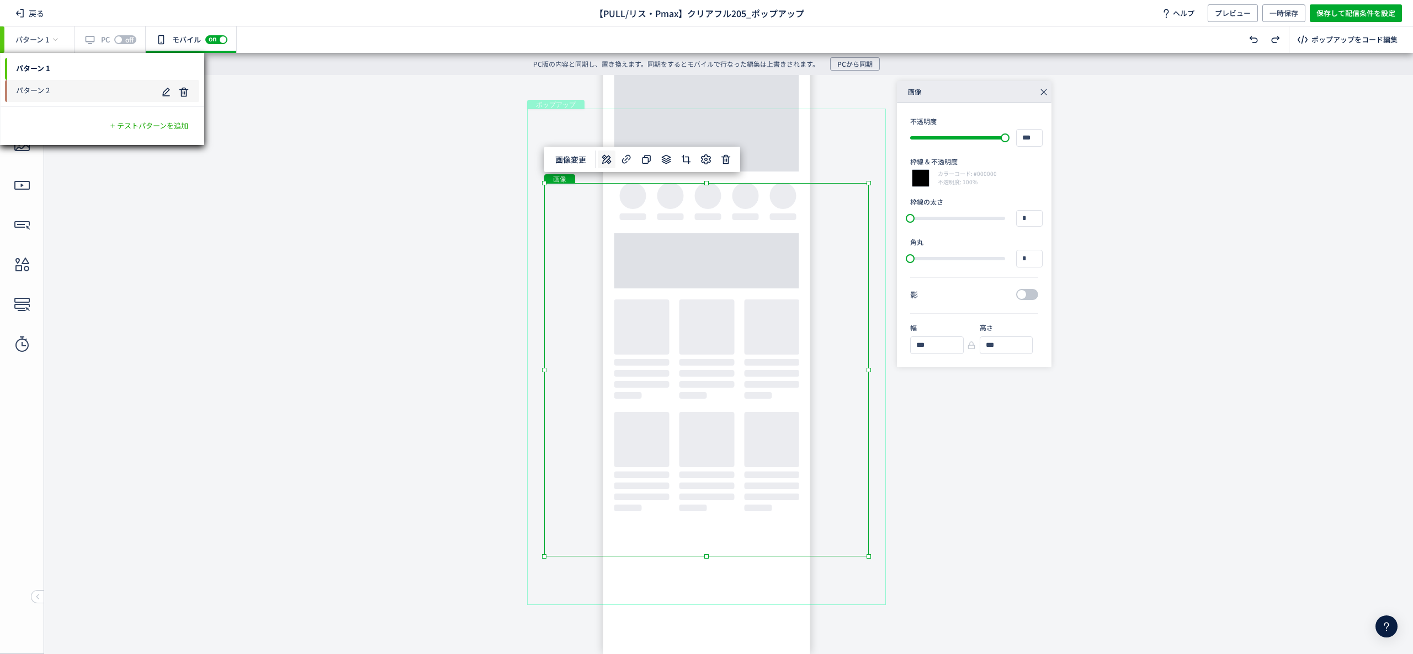
click at [53, 92] on span "パターン 2" at bounding box center [81, 91] width 152 height 18
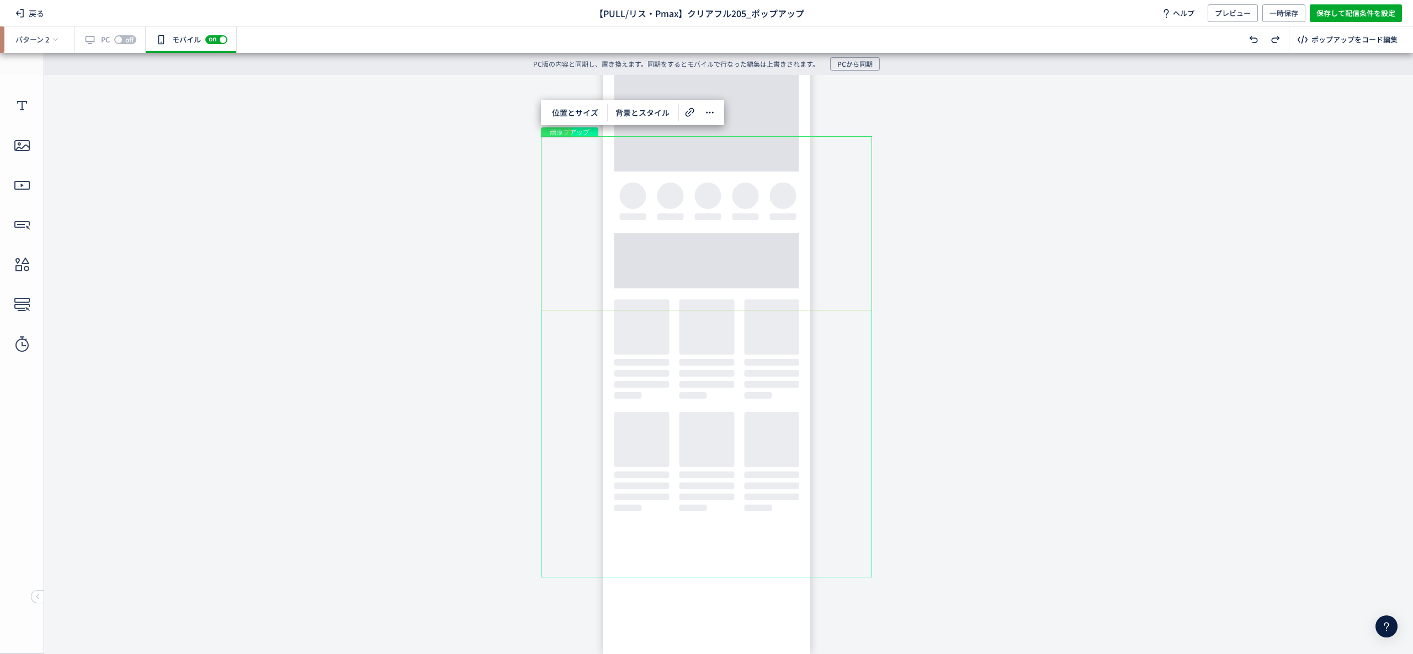
click at [665, 243] on div "画像" at bounding box center [706, 223] width 331 height 174
click at [609, 110] on icon at bounding box center [603, 112] width 13 height 13
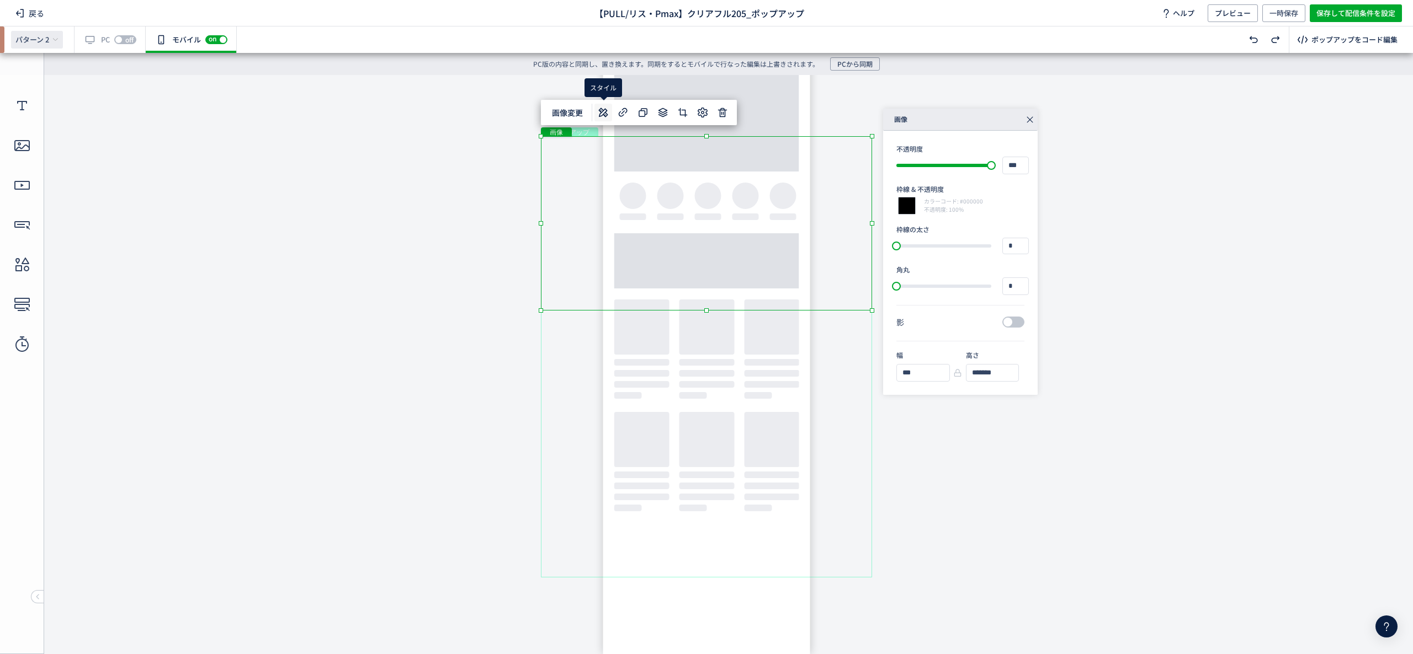
click at [36, 35] on span "パターン 2" at bounding box center [32, 40] width 34 height 10
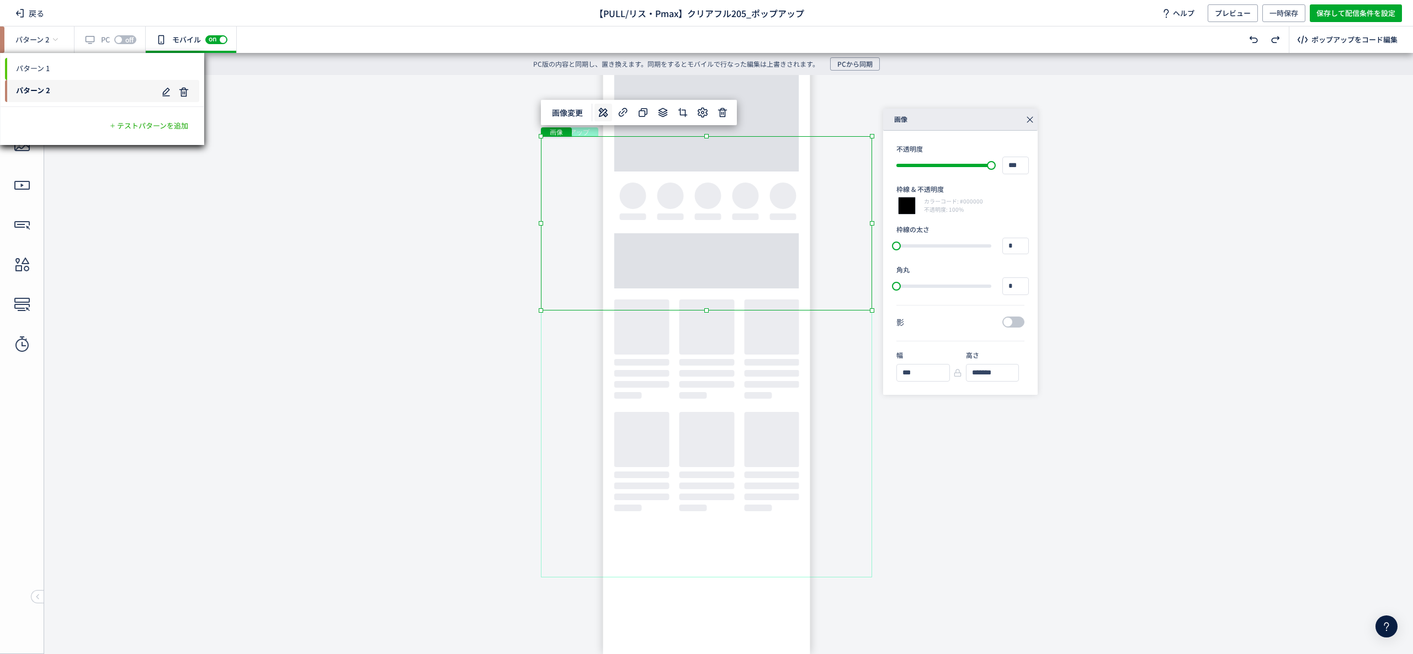
click at [43, 64] on span "パターン 1" at bounding box center [102, 69] width 194 height 18
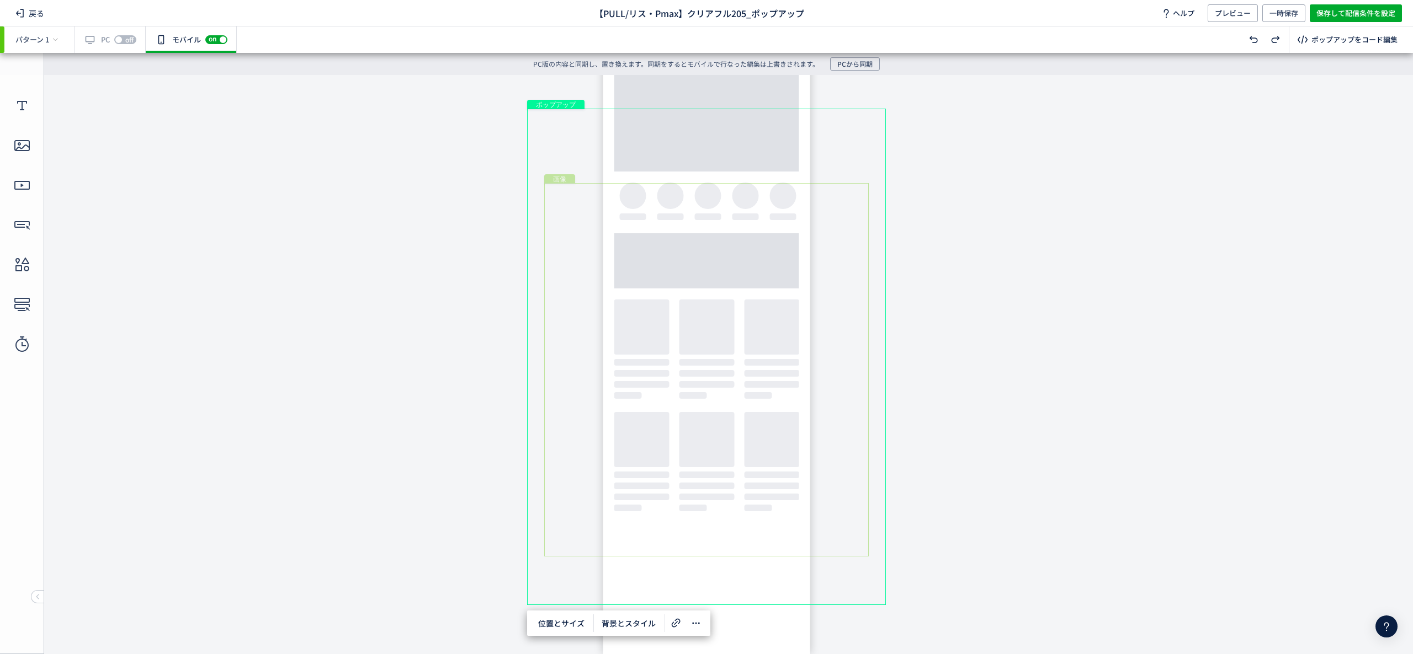
click at [764, 220] on div "画像" at bounding box center [706, 370] width 324 height 374
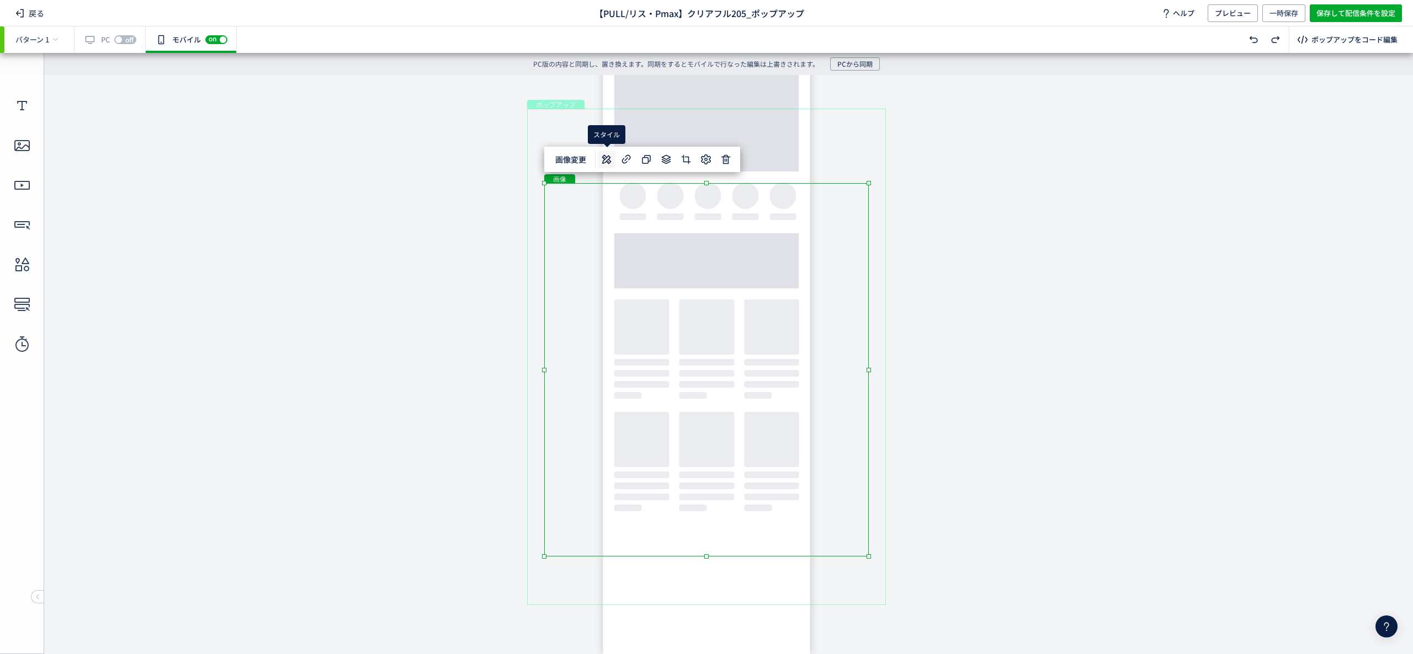
click at [613, 157] on icon at bounding box center [606, 159] width 13 height 13
